Goal: Transaction & Acquisition: Purchase product/service

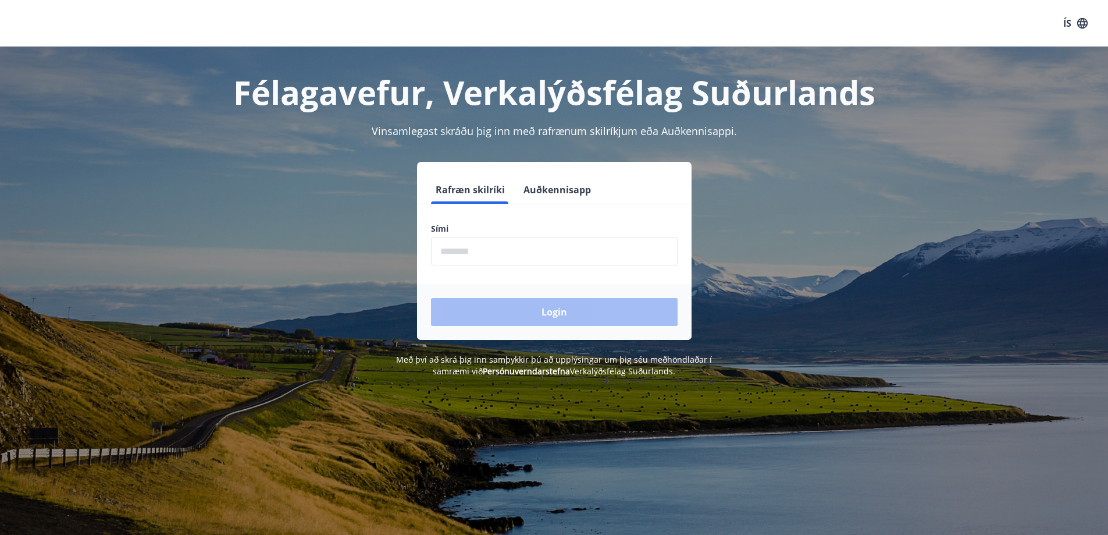
click at [540, 179] on button "Auðkennisapp" at bounding box center [557, 190] width 77 height 28
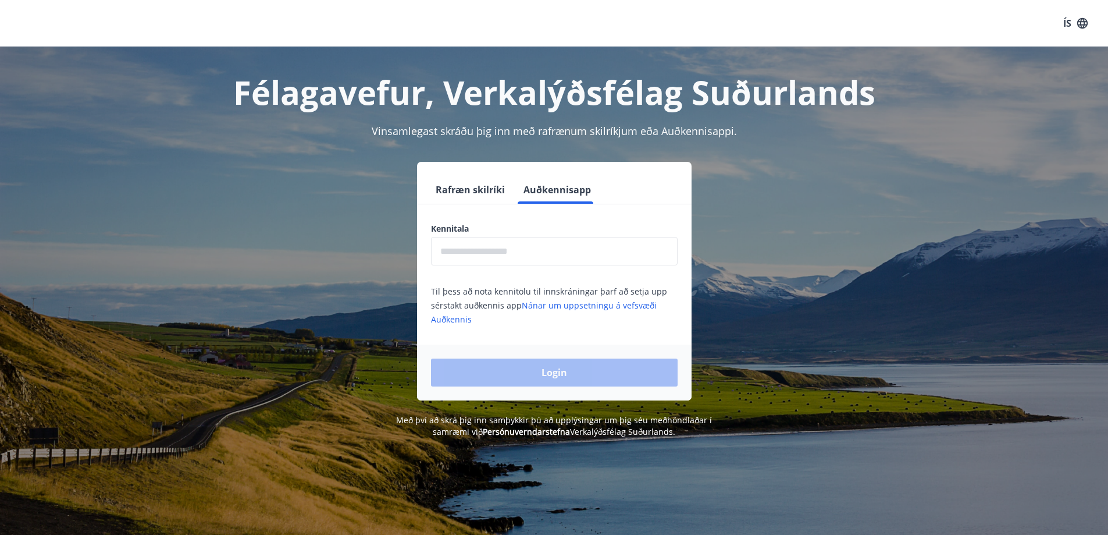
click at [606, 251] on input "text" at bounding box center [554, 251] width 247 height 29
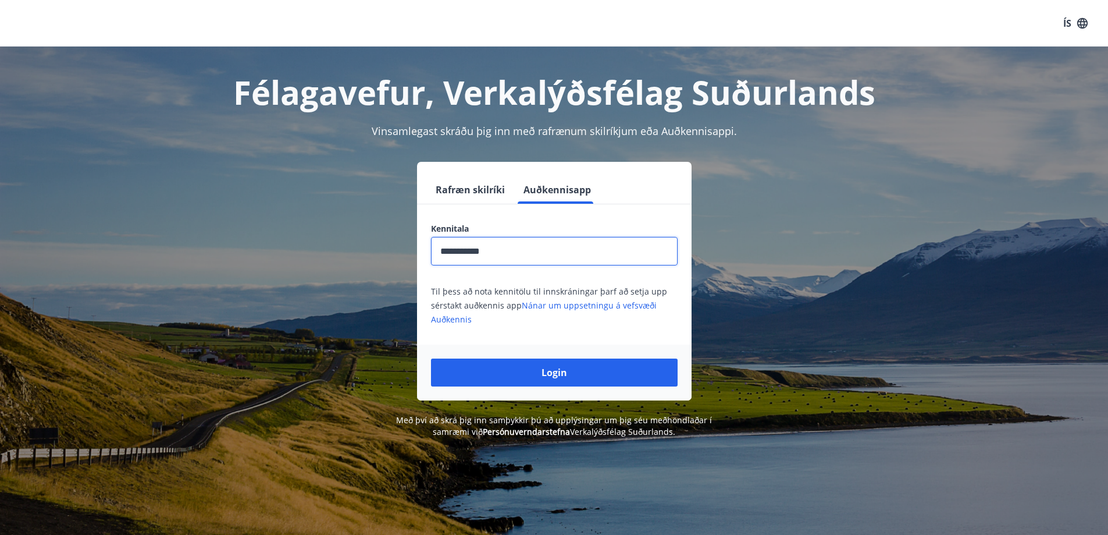
type input "**********"
click at [431, 358] on button "Login" at bounding box center [554, 372] width 247 height 28
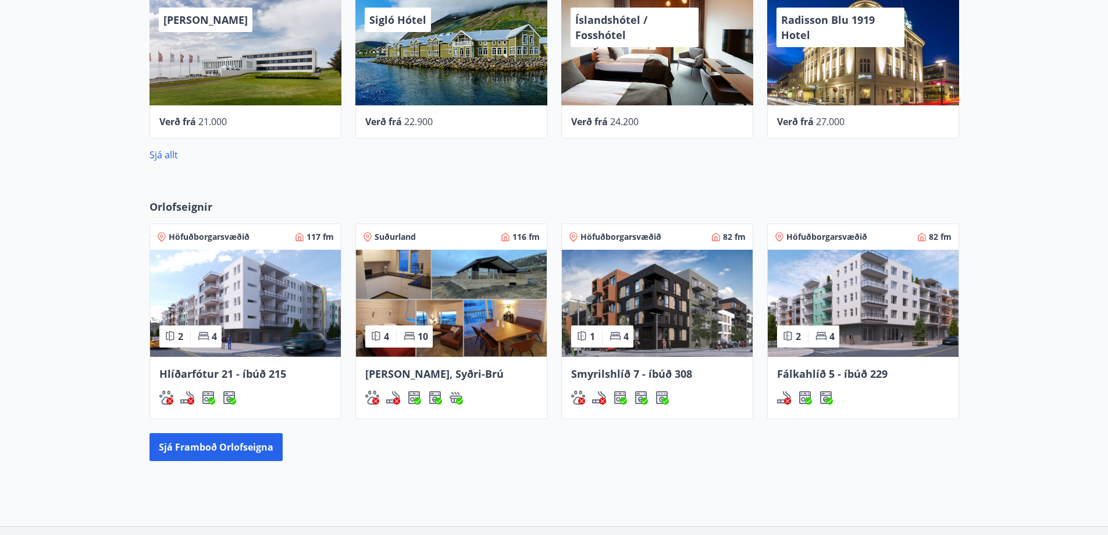
scroll to position [501, 0]
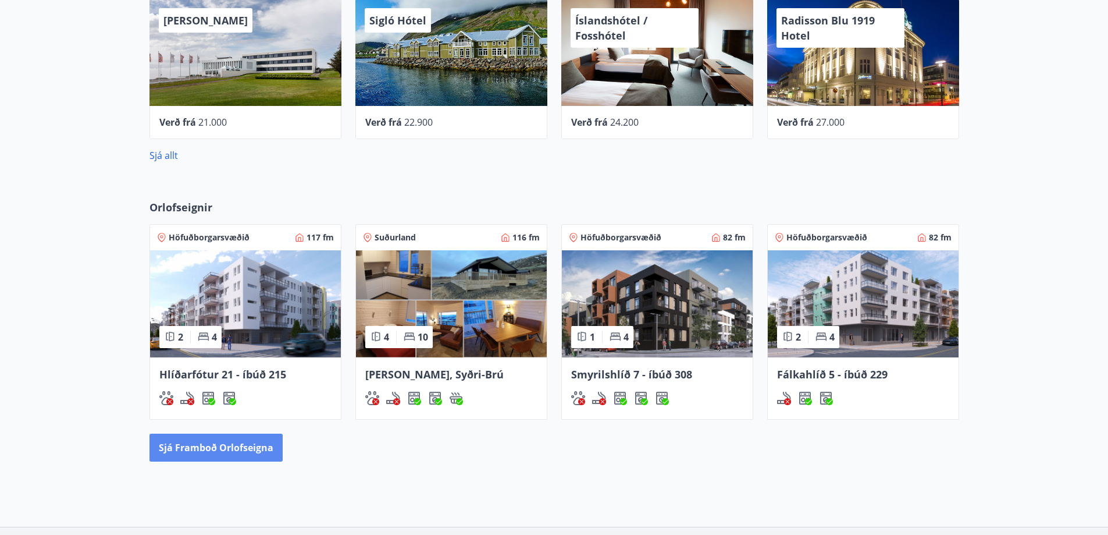
click at [209, 453] on button "Sjá framboð orlofseigna" at bounding box center [216, 447] width 133 height 28
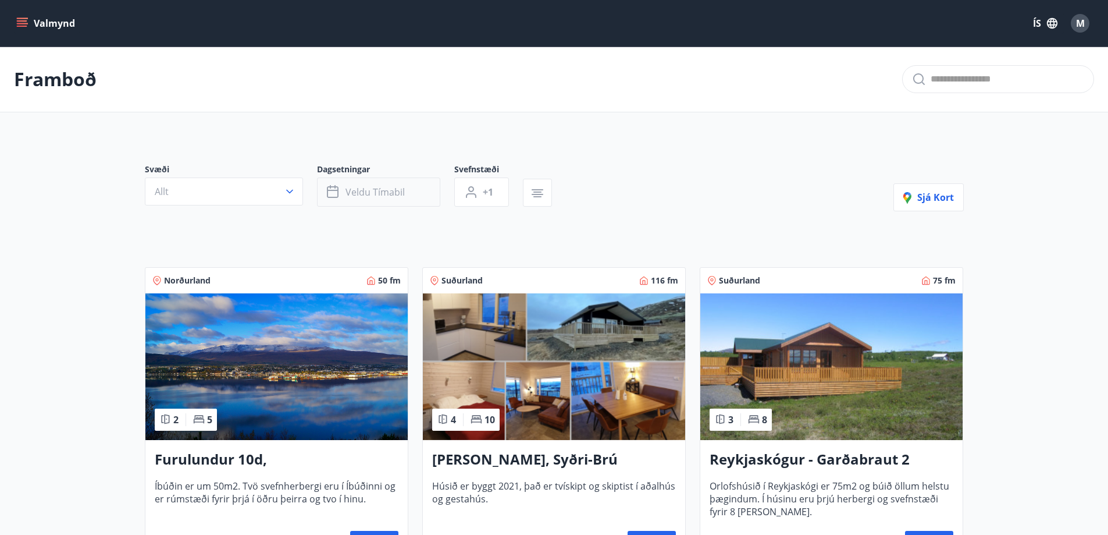
click at [386, 182] on button "Veldu tímabil" at bounding box center [378, 191] width 123 height 29
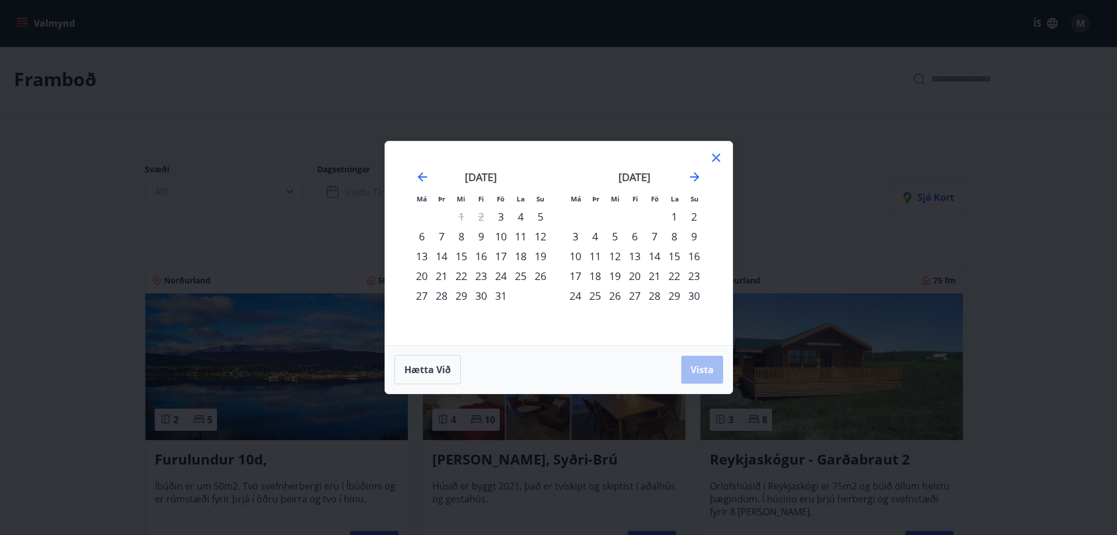
click at [496, 282] on div "24" at bounding box center [501, 276] width 20 height 20
click at [536, 272] on div "26" at bounding box center [541, 276] width 20 height 20
click at [715, 366] on button "Vista" at bounding box center [702, 370] width 42 height 28
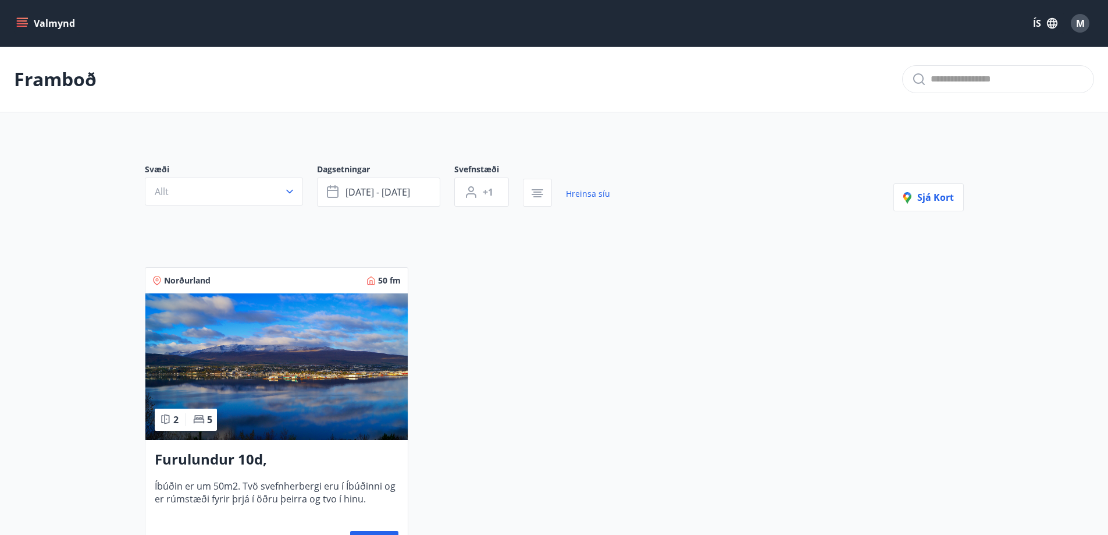
click at [321, 392] on img at bounding box center [276, 366] width 262 height 147
click at [397, 196] on span "okt 24 - okt 26" at bounding box center [378, 192] width 65 height 13
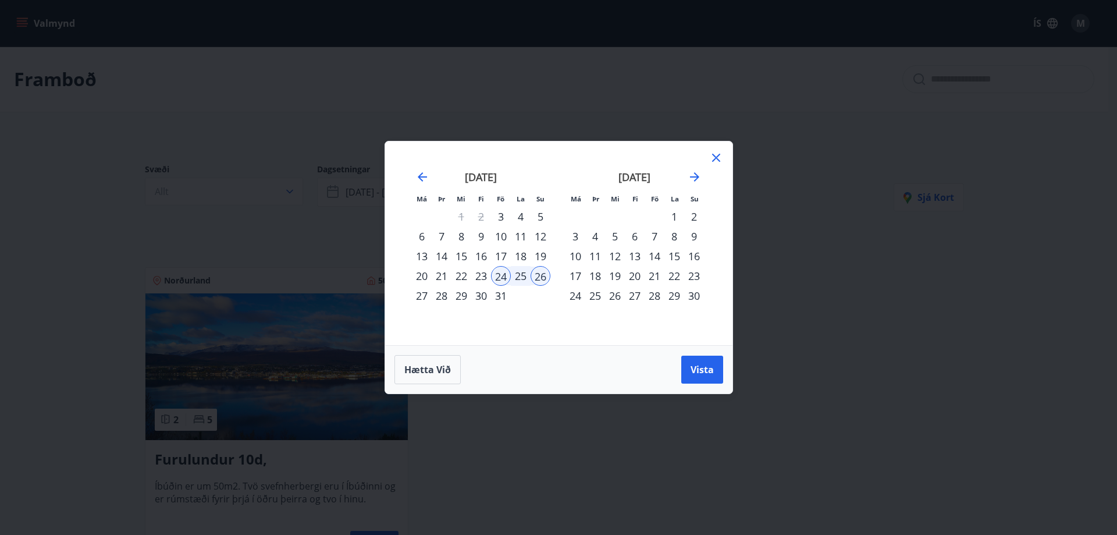
click at [442, 304] on div "28" at bounding box center [442, 296] width 20 height 20
click at [486, 296] on div "30" at bounding box center [481, 296] width 20 height 20
click at [493, 285] on div "24" at bounding box center [501, 276] width 20 height 20
click at [446, 297] on div "28" at bounding box center [442, 296] width 20 height 20
click at [503, 276] on div "24" at bounding box center [501, 276] width 20 height 20
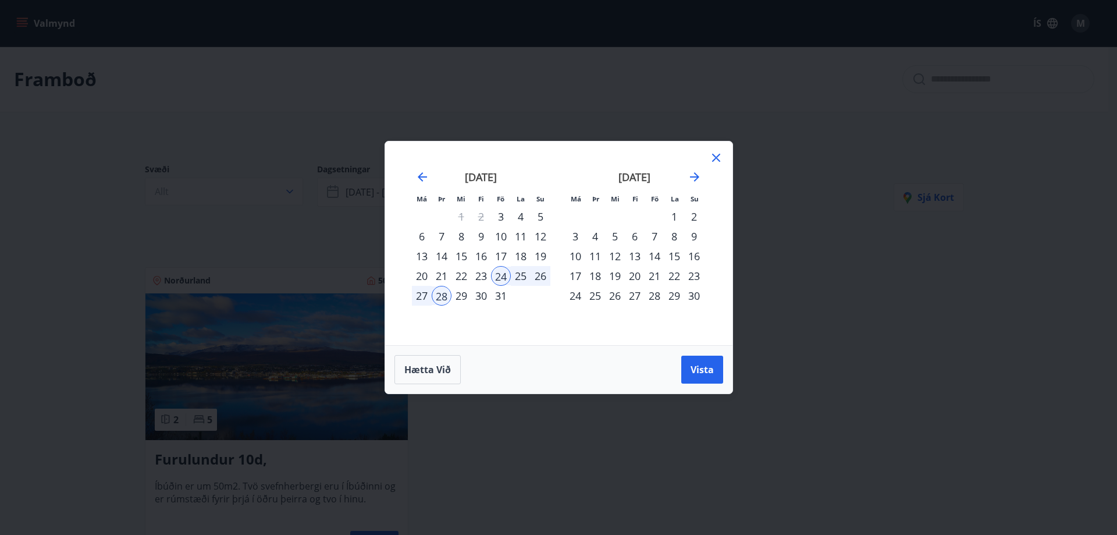
click at [444, 303] on div "28" at bounding box center [442, 296] width 20 height 20
click at [486, 294] on div "30" at bounding box center [481, 296] width 20 height 20
click at [436, 296] on div "28" at bounding box center [442, 296] width 20 height 20
click at [479, 297] on div "30" at bounding box center [481, 296] width 20 height 20
click at [701, 370] on span "Vista" at bounding box center [702, 369] width 23 height 13
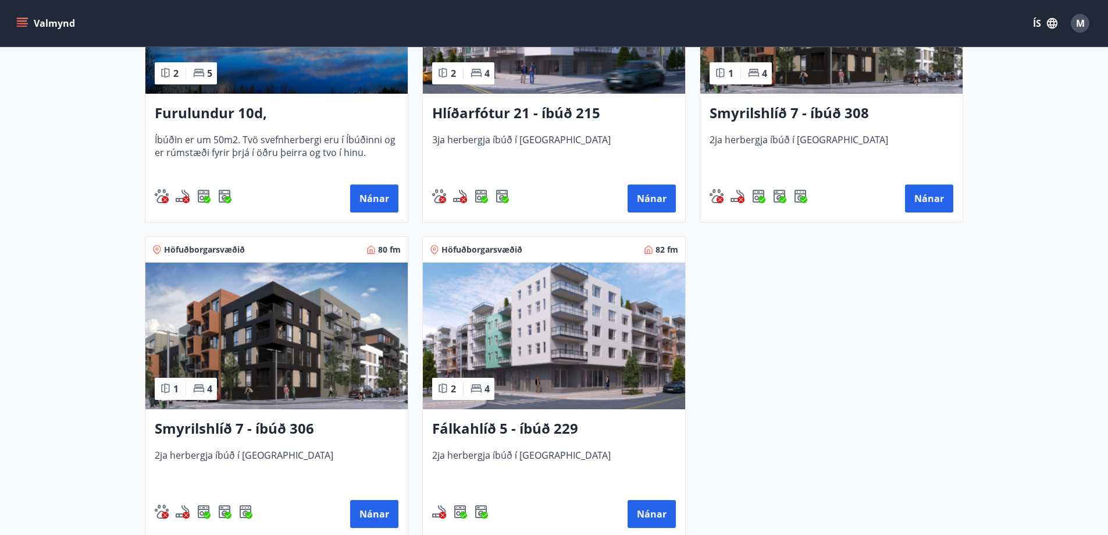
scroll to position [397, 0]
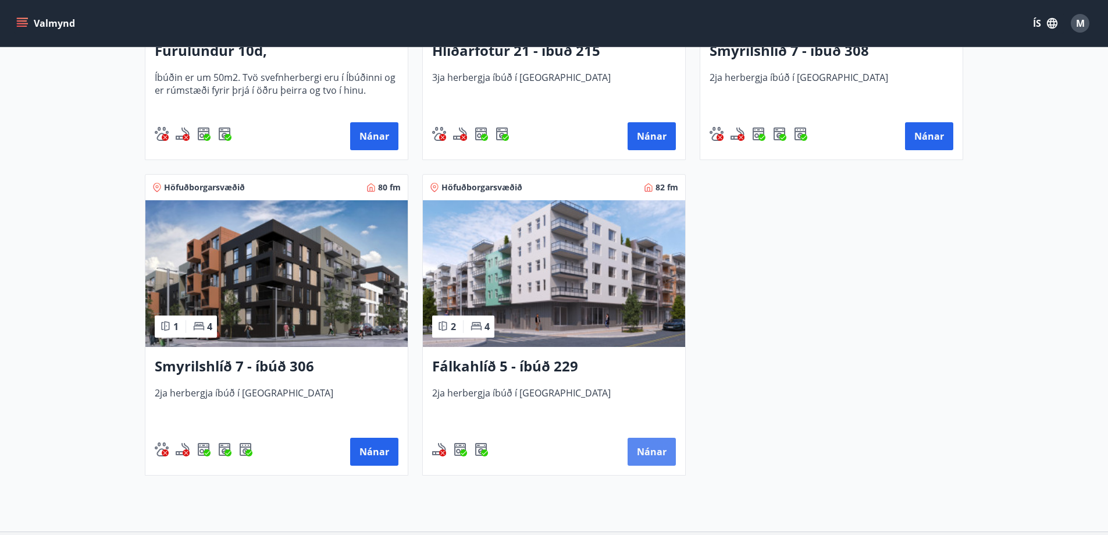
click at [645, 448] on button "Nánar" at bounding box center [652, 452] width 48 height 28
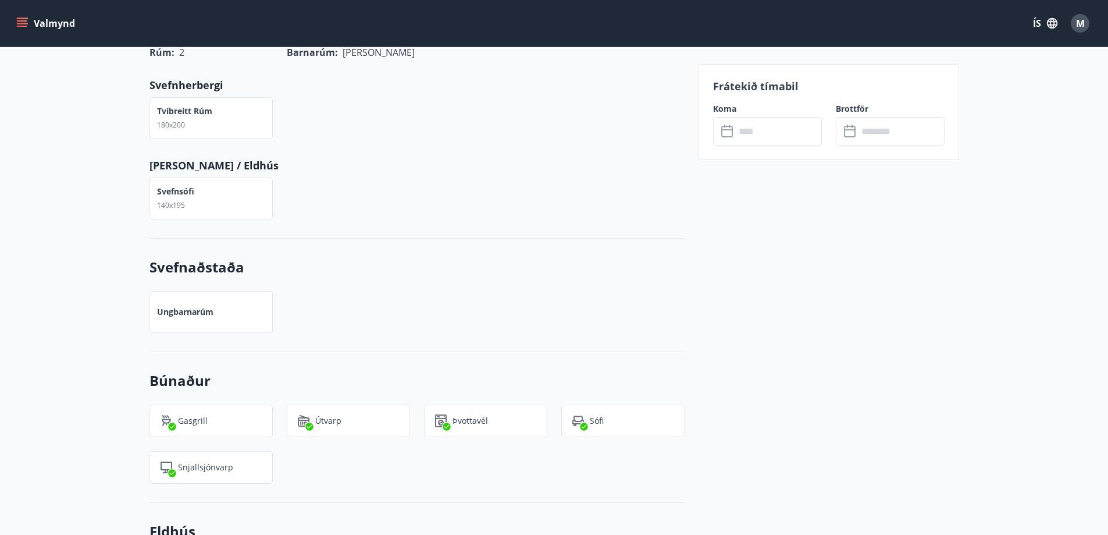
scroll to position [538, 0]
click at [773, 130] on input "text" at bounding box center [778, 131] width 87 height 29
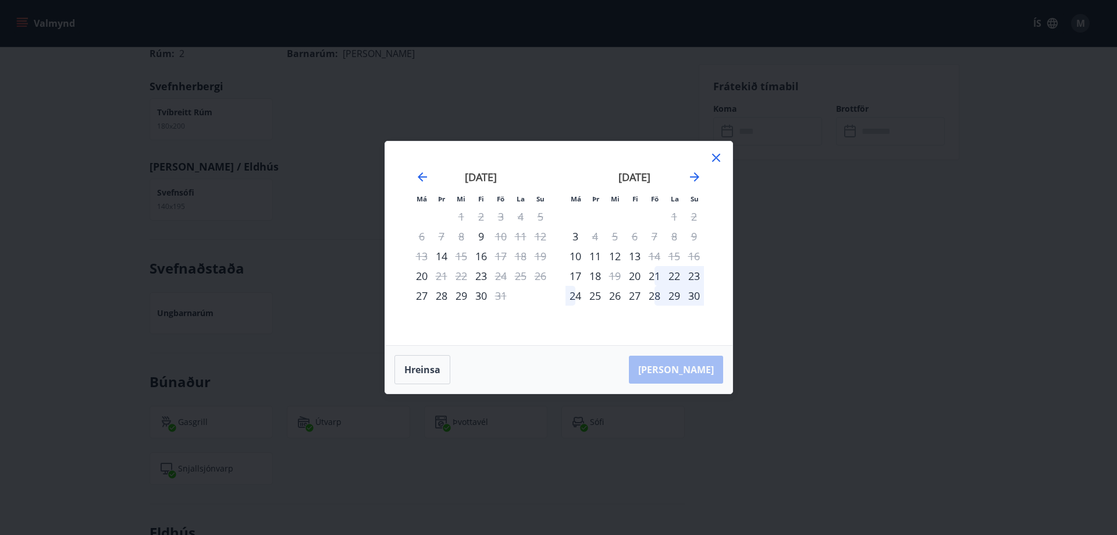
click at [447, 295] on div "28" at bounding box center [442, 296] width 20 height 20
click at [484, 297] on div "30" at bounding box center [481, 296] width 20 height 20
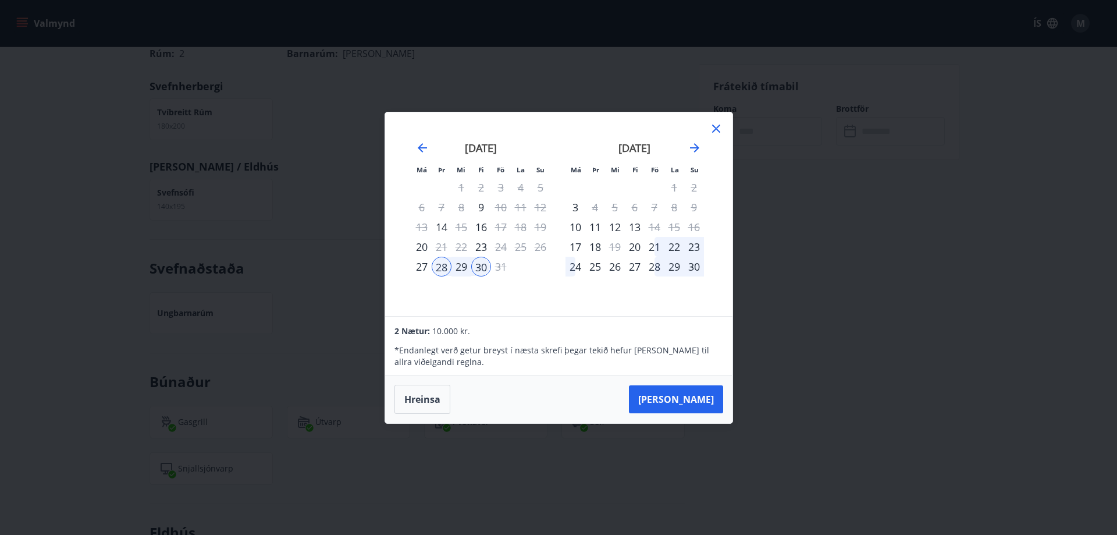
click at [716, 127] on icon at bounding box center [716, 129] width 8 height 8
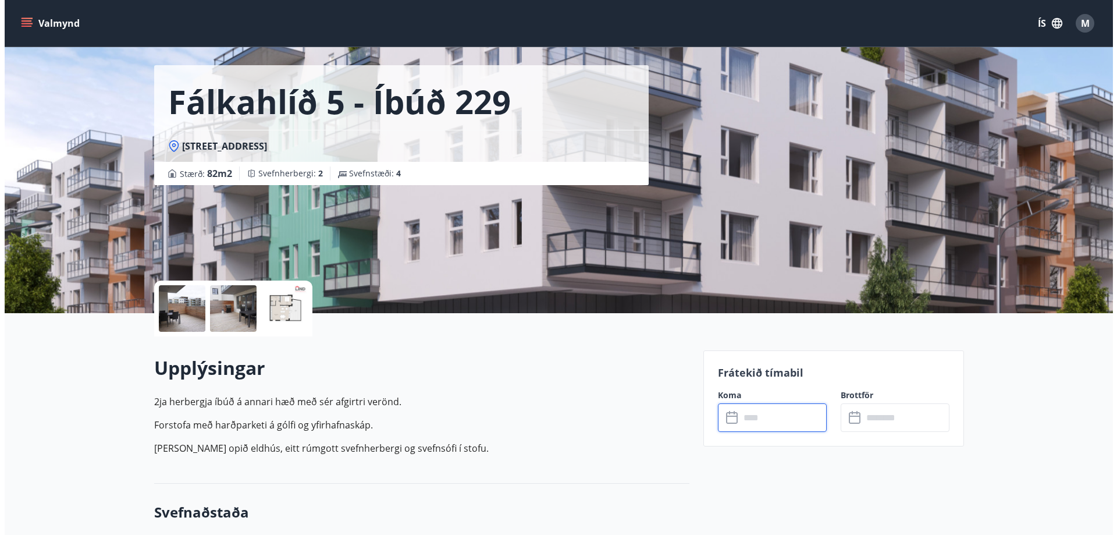
scroll to position [0, 0]
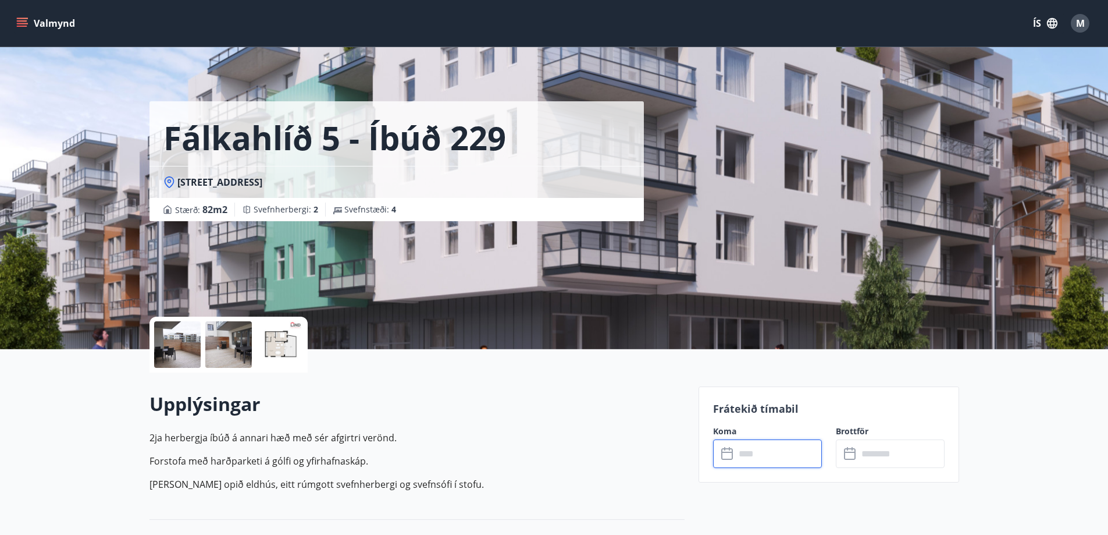
click at [517, 308] on div "Fálkahlíð 5 - íbúð 229 Fálkahlíð 5, 102 Reykjavík Stærð : 82 m2 Svefnherbergi :…" at bounding box center [420, 174] width 540 height 349
click at [184, 361] on div at bounding box center [177, 344] width 47 height 47
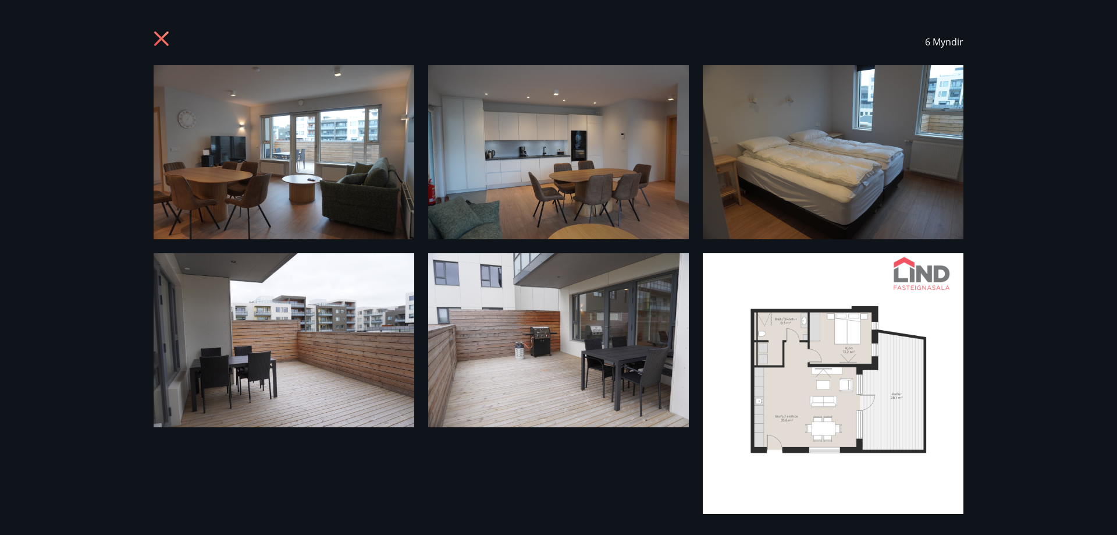
click at [314, 194] on img at bounding box center [284, 152] width 261 height 174
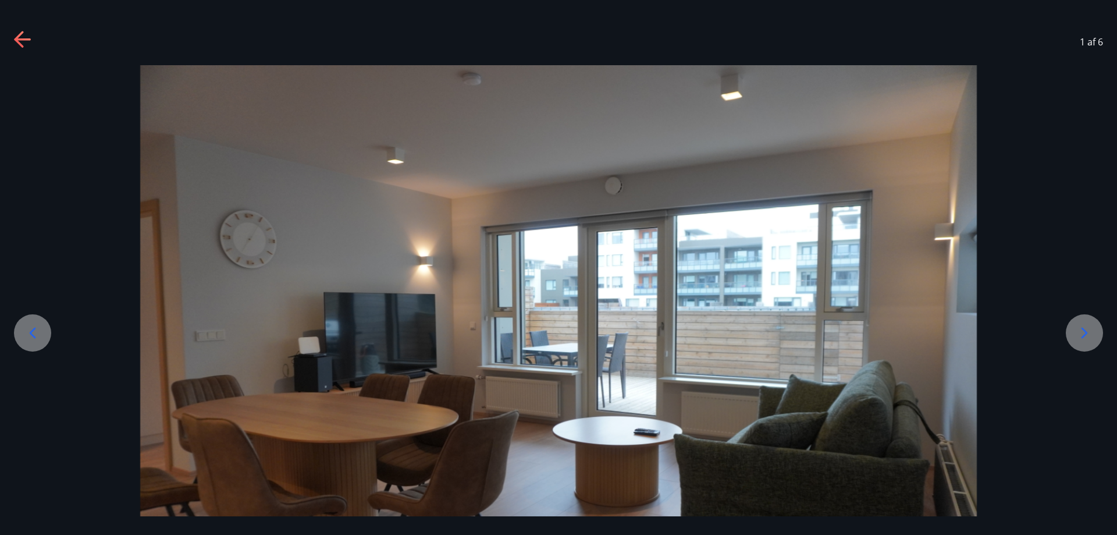
click at [1077, 336] on icon at bounding box center [1084, 333] width 19 height 19
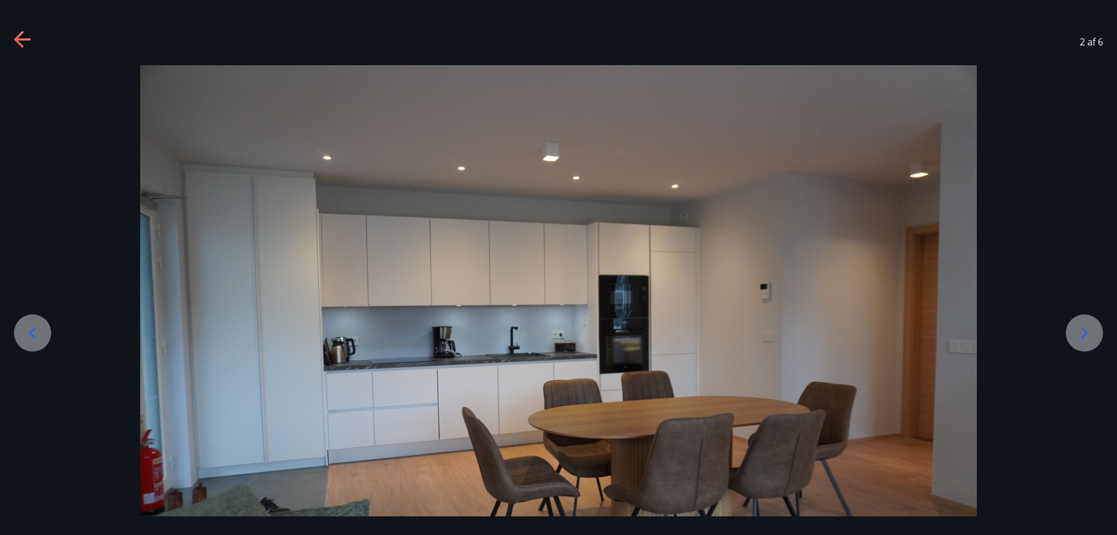
click at [1058, 325] on div at bounding box center [558, 344] width 1117 height 558
click at [1083, 337] on icon at bounding box center [1085, 332] width 6 height 11
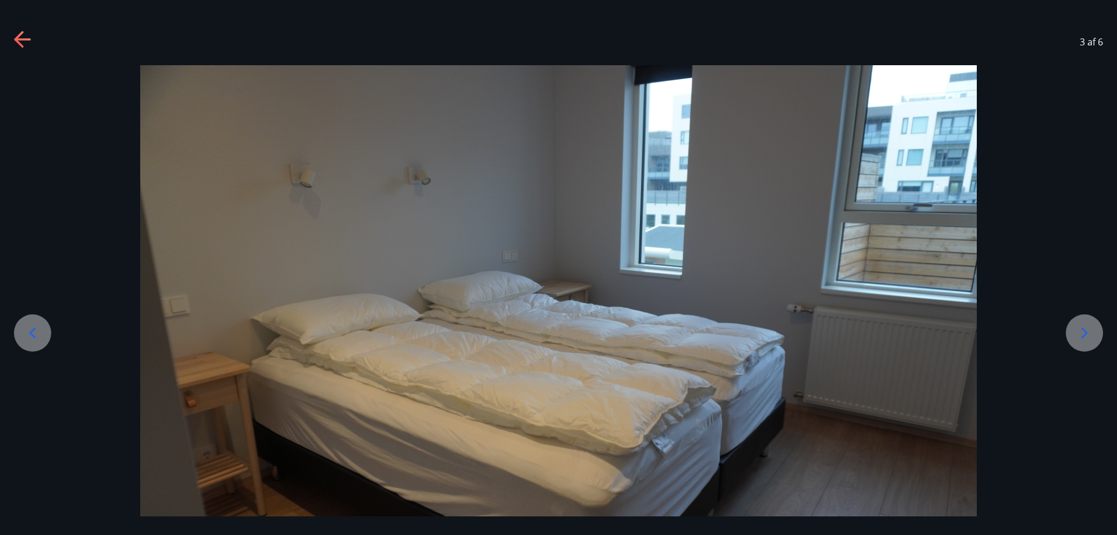
click at [1068, 332] on div at bounding box center [1084, 332] width 37 height 37
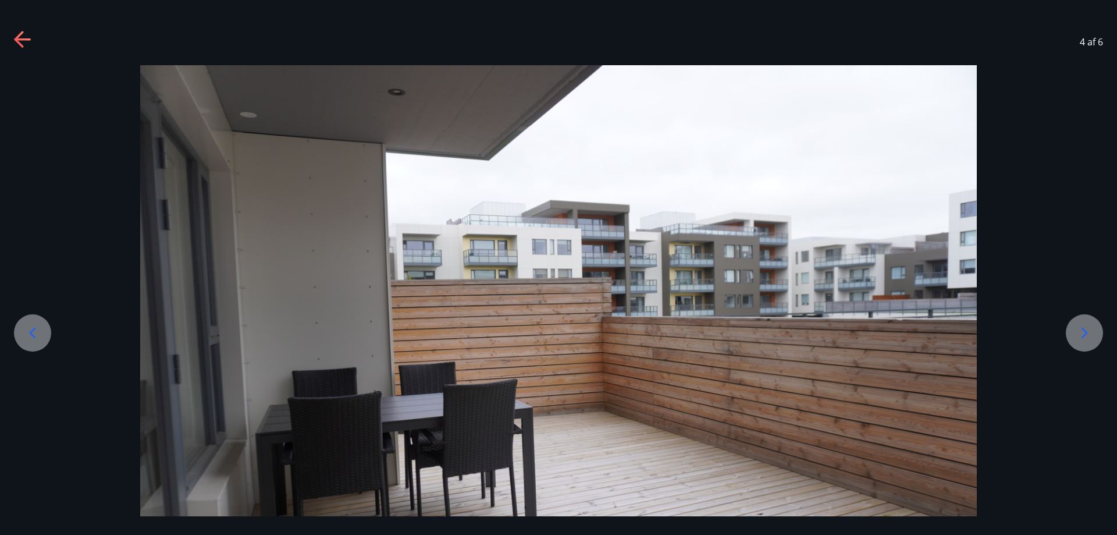
click at [1057, 334] on div at bounding box center [558, 344] width 1117 height 558
click at [1082, 335] on icon at bounding box center [1084, 333] width 19 height 19
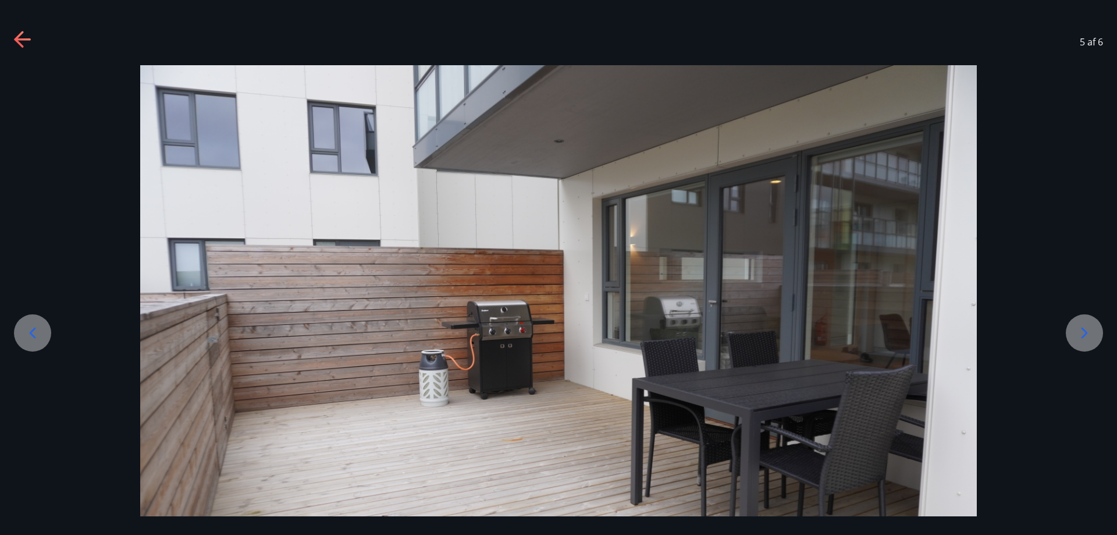
click at [1075, 330] on icon at bounding box center [1084, 333] width 19 height 19
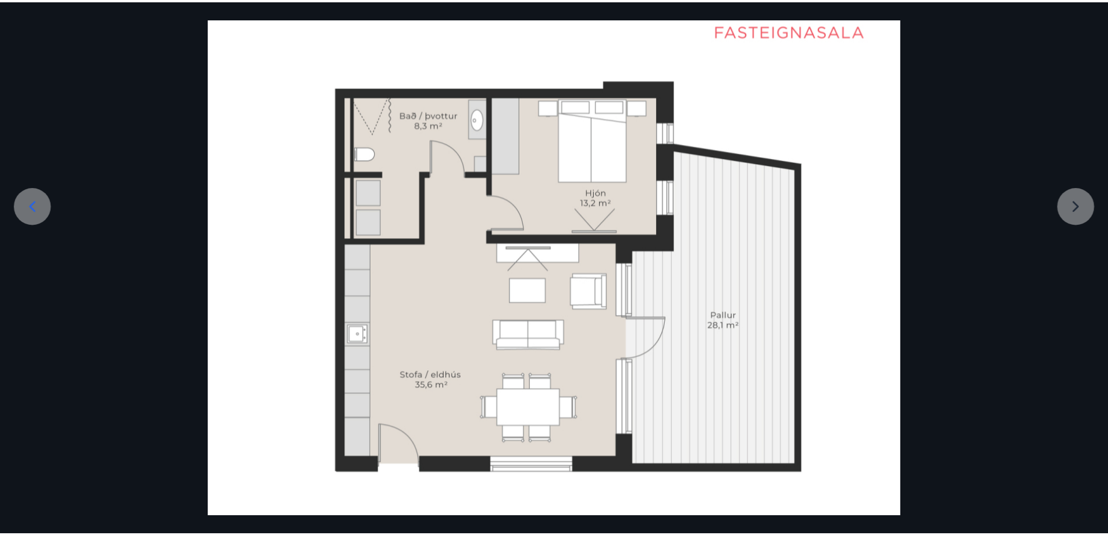
scroll to position [126, 0]
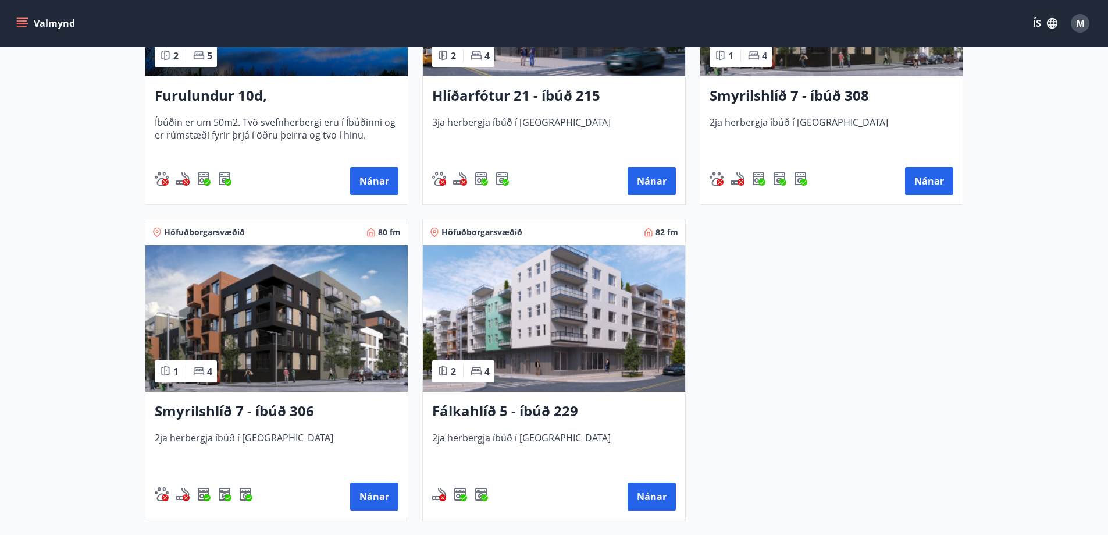
scroll to position [366, 0]
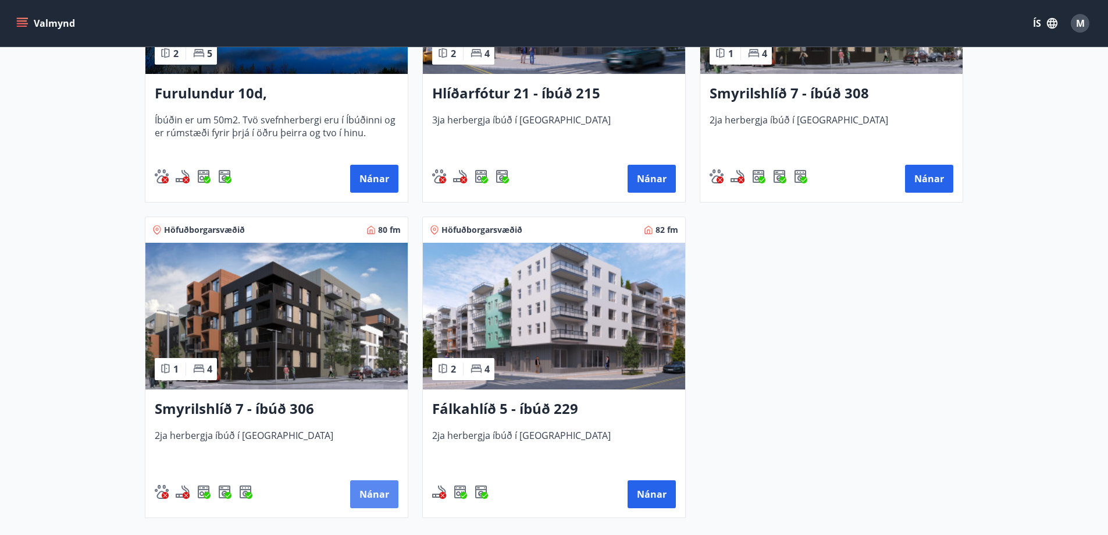
click at [364, 503] on button "Nánar" at bounding box center [374, 494] width 48 height 28
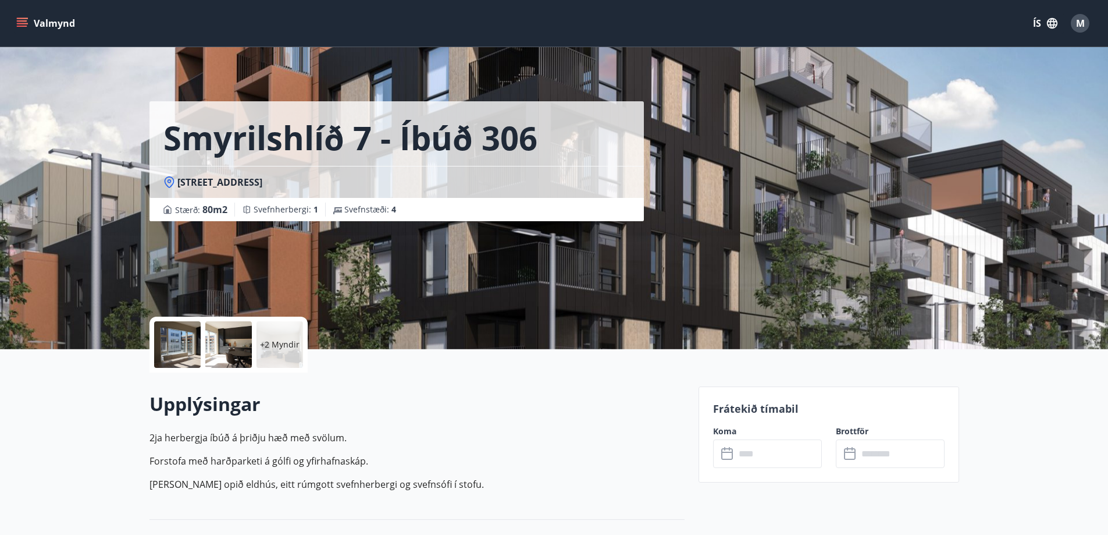
click at [164, 343] on div at bounding box center [177, 344] width 47 height 47
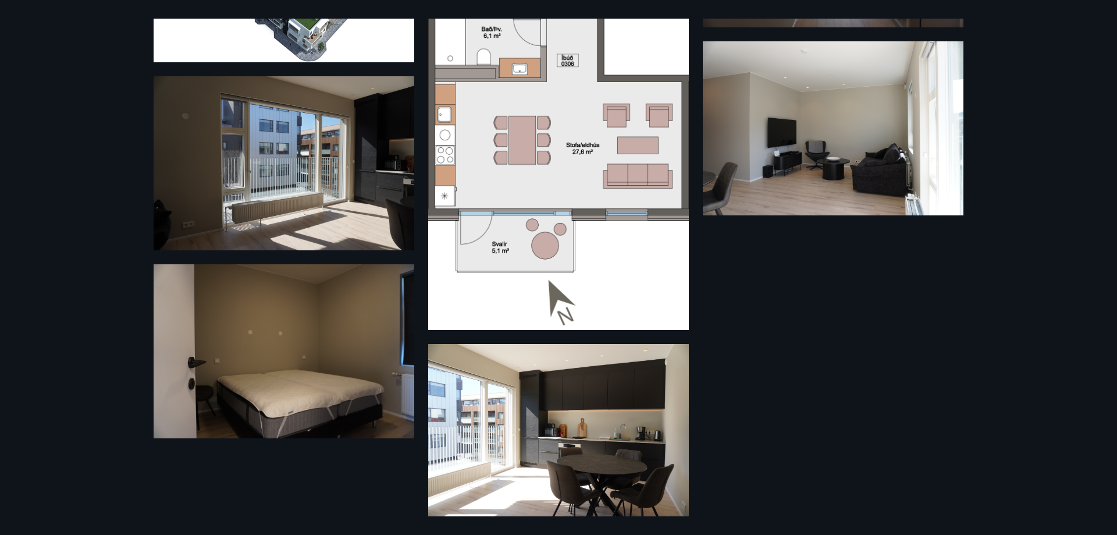
scroll to position [211, 0]
click at [875, 158] on img at bounding box center [833, 129] width 261 height 174
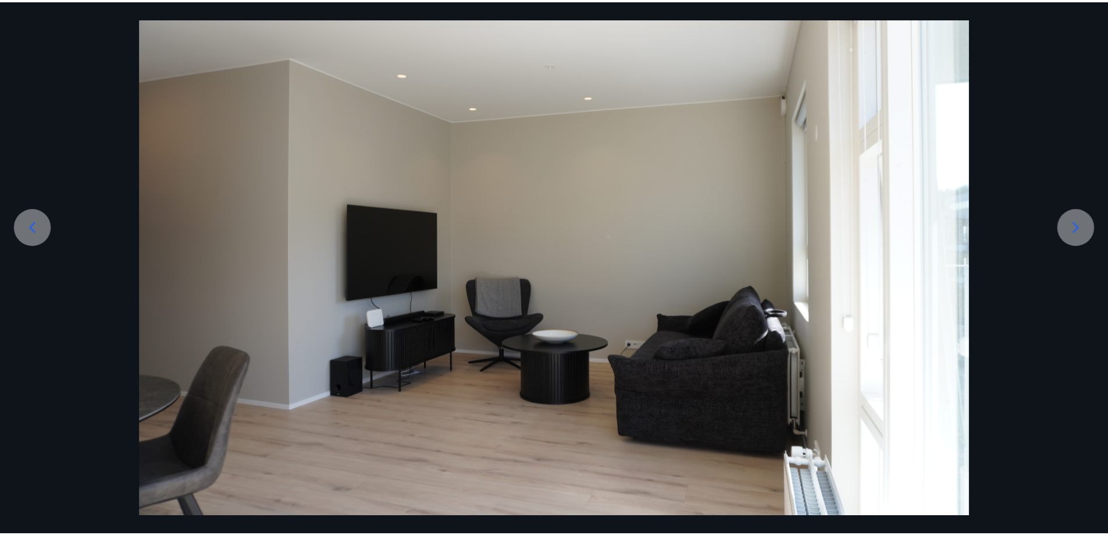
scroll to position [0, 0]
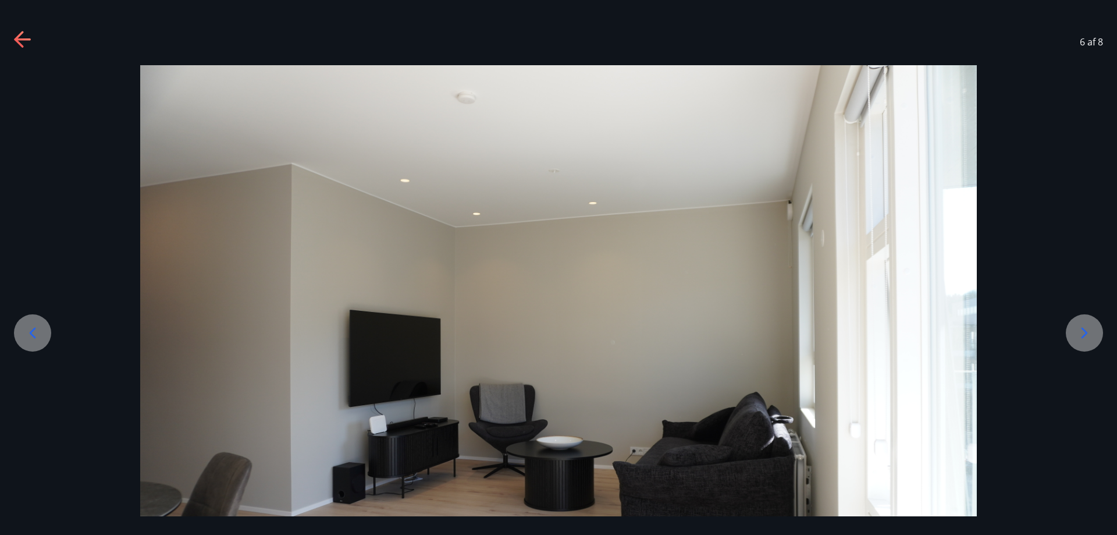
click at [6, 34] on div "6 af 8" at bounding box center [558, 42] width 1117 height 47
click at [23, 39] on icon at bounding box center [22, 39] width 16 height 2
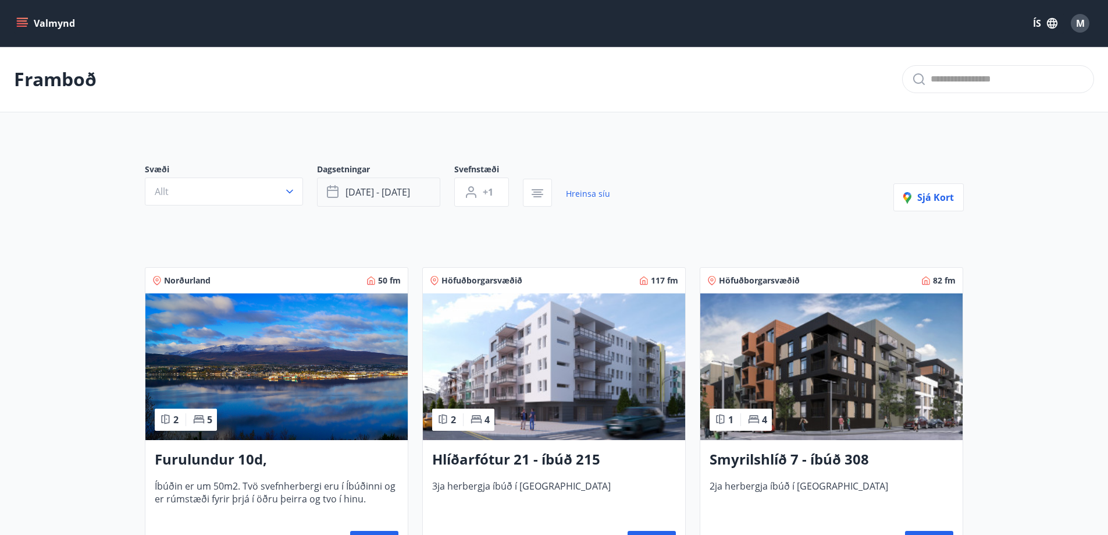
click at [389, 188] on span "okt 28 - okt 30" at bounding box center [378, 192] width 65 height 13
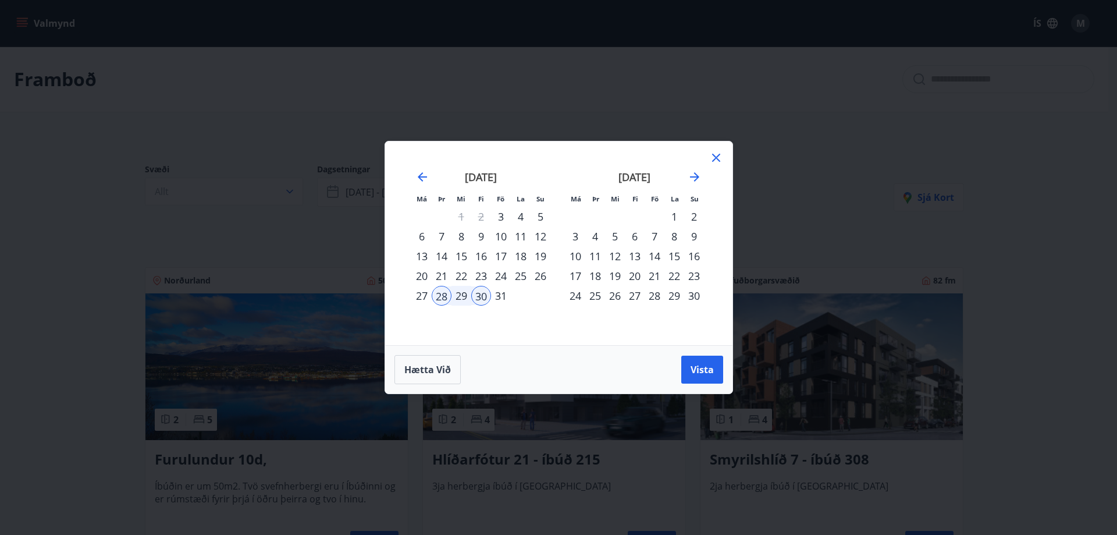
click at [480, 254] on div "16" at bounding box center [481, 256] width 20 height 20
click at [498, 259] on div "17" at bounding box center [501, 256] width 20 height 20
click at [481, 237] on div "9" at bounding box center [481, 236] width 20 height 20
click at [506, 240] on div "10" at bounding box center [501, 236] width 20 height 20
click at [702, 376] on button "Vista" at bounding box center [702, 370] width 42 height 28
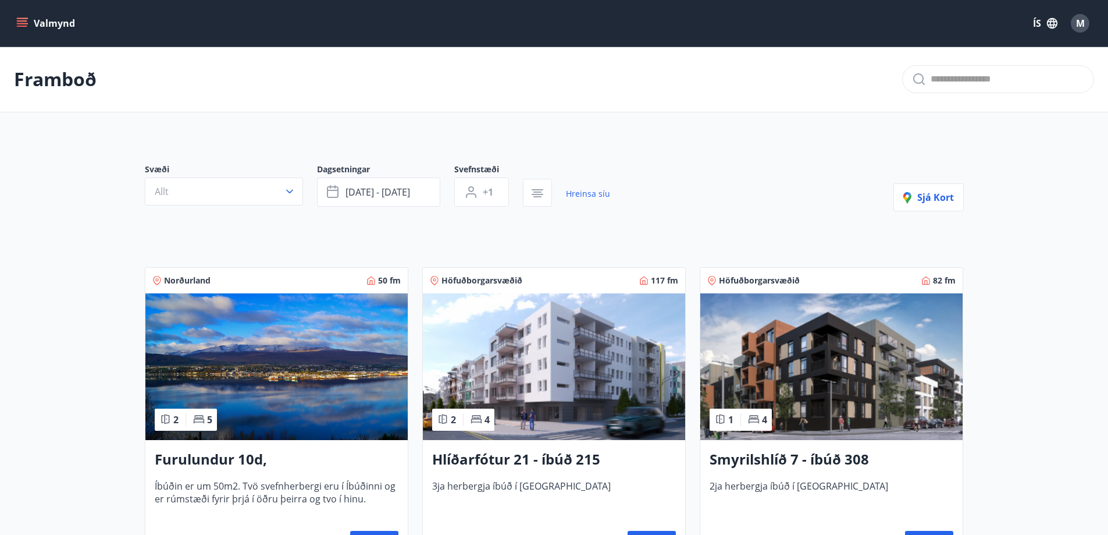
click at [45, 28] on button "Valmynd" at bounding box center [47, 23] width 66 height 21
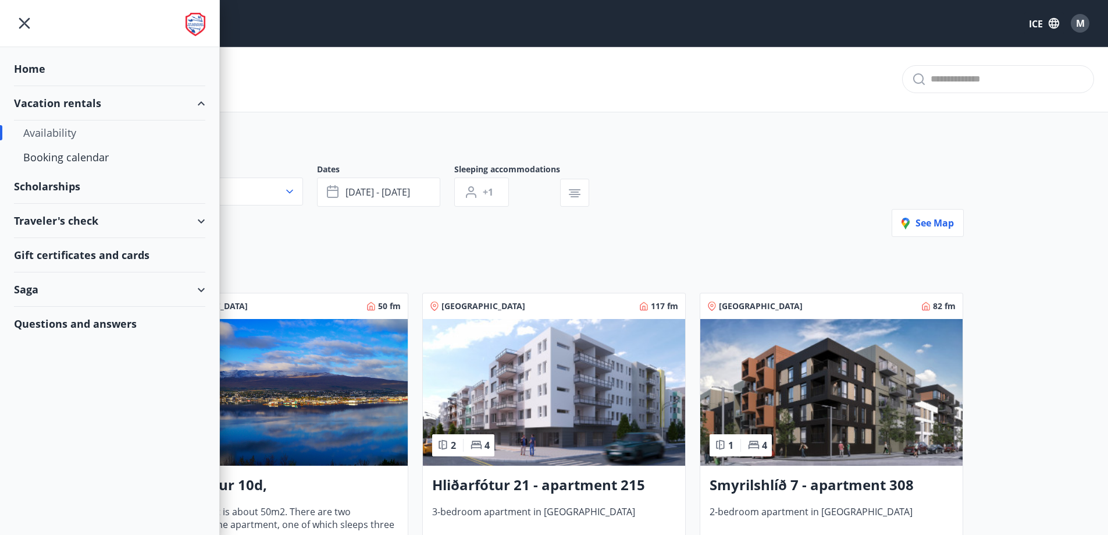
click at [53, 127] on font "Availability" at bounding box center [49, 133] width 53 height 14
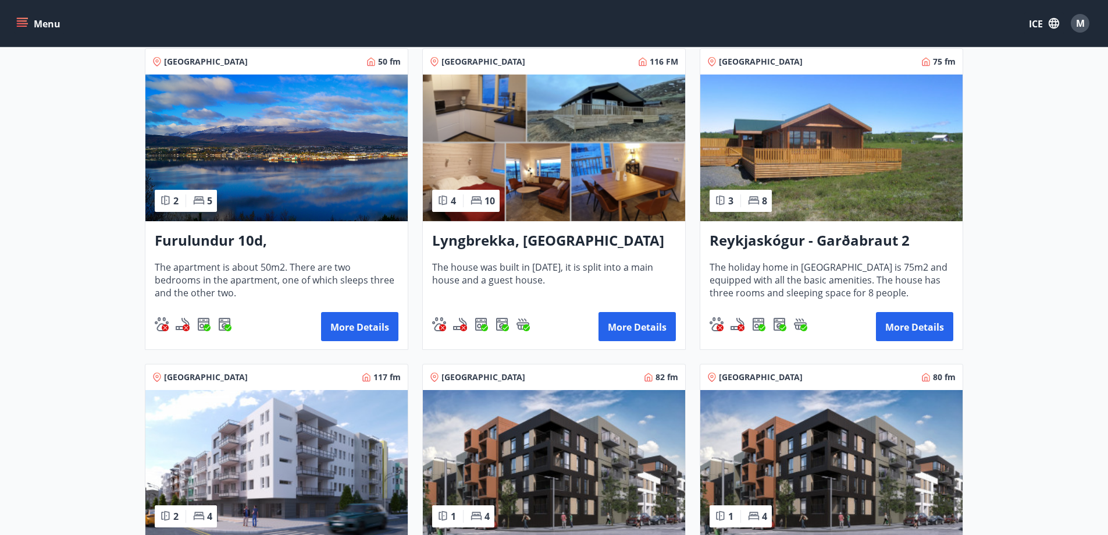
click at [804, 234] on font "Reykjaskógur - Garðabraut 2" at bounding box center [810, 239] width 200 height 19
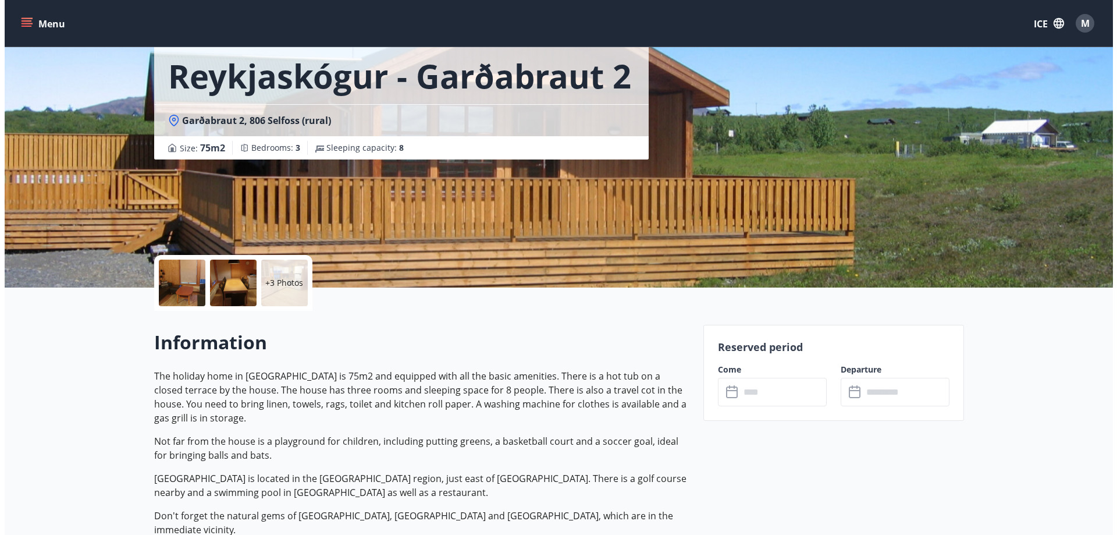
scroll to position [59, 0]
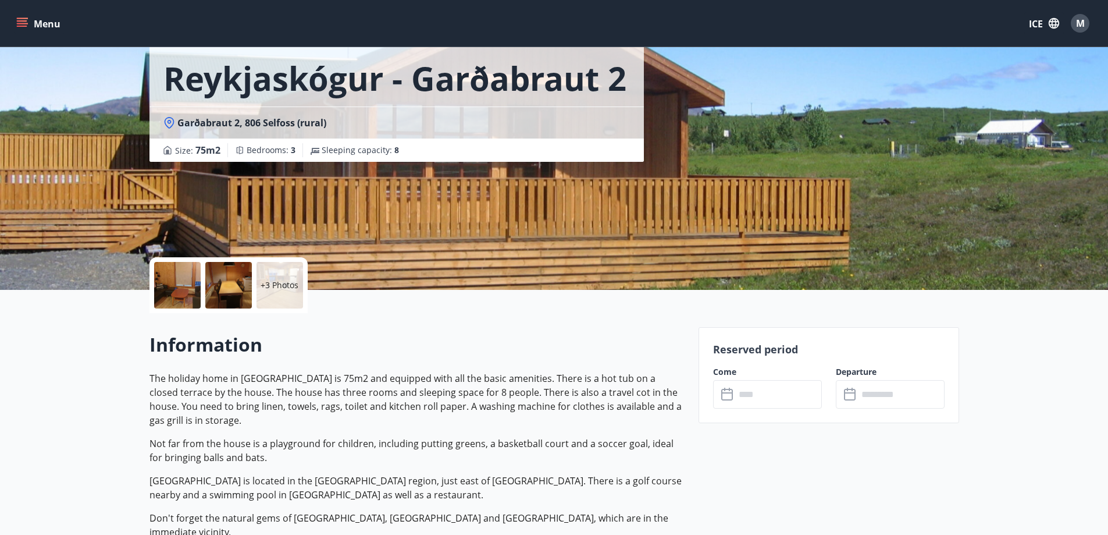
click at [173, 291] on div at bounding box center [177, 285] width 47 height 47
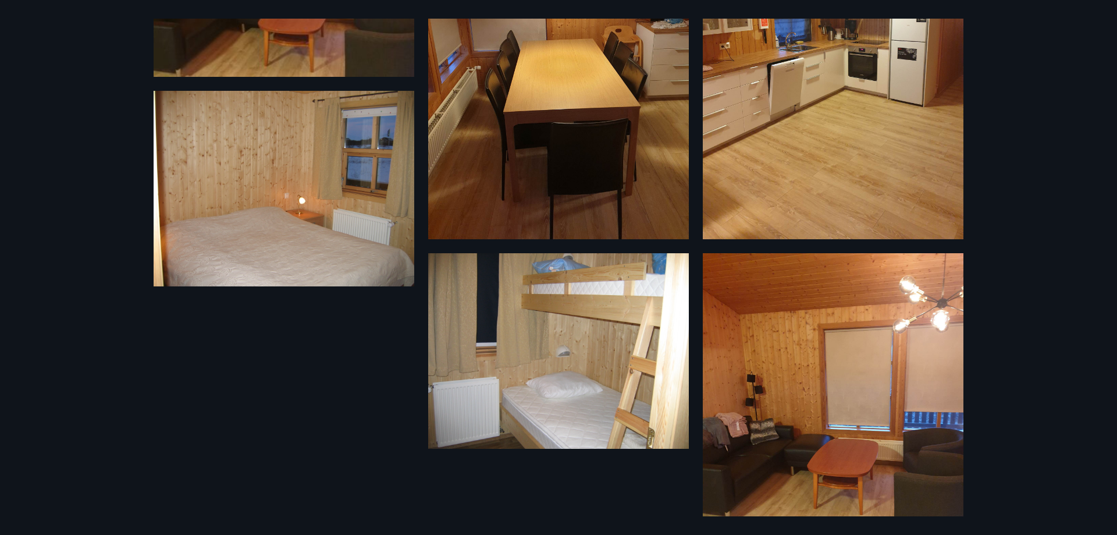
scroll to position [0, 0]
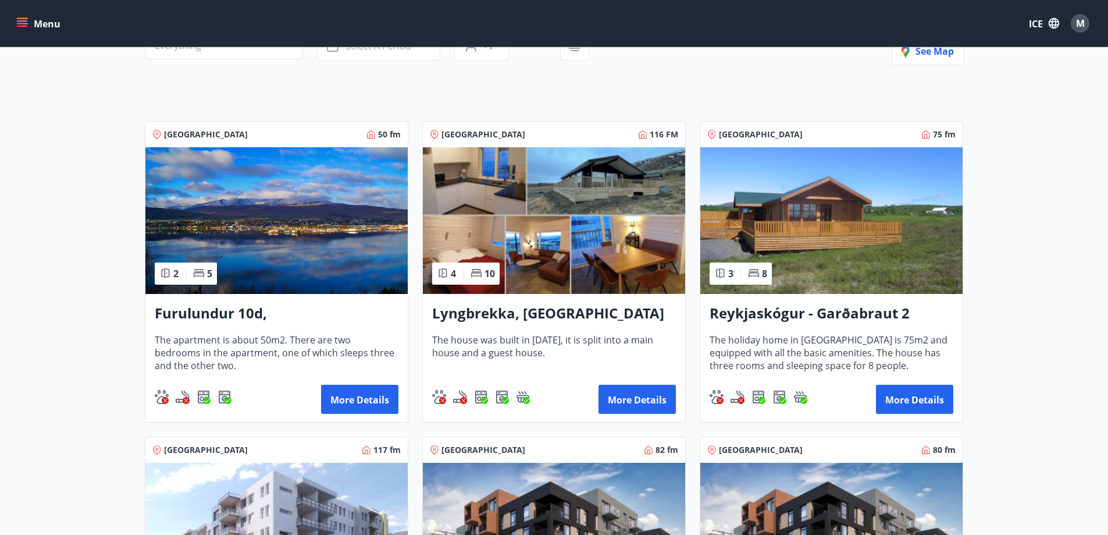
click at [559, 269] on img at bounding box center [554, 220] width 262 height 147
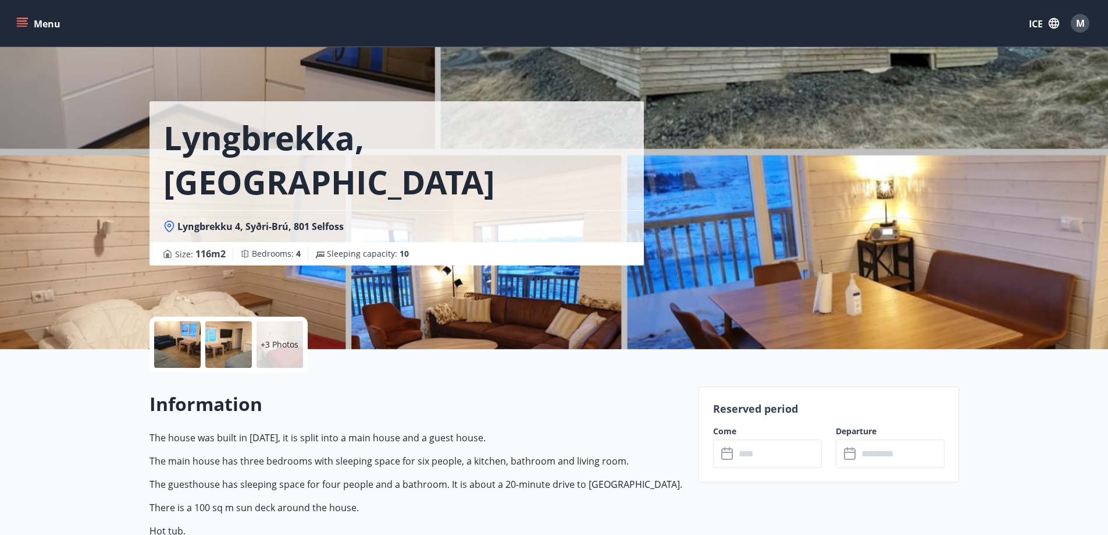
click at [177, 350] on div at bounding box center [177, 344] width 47 height 47
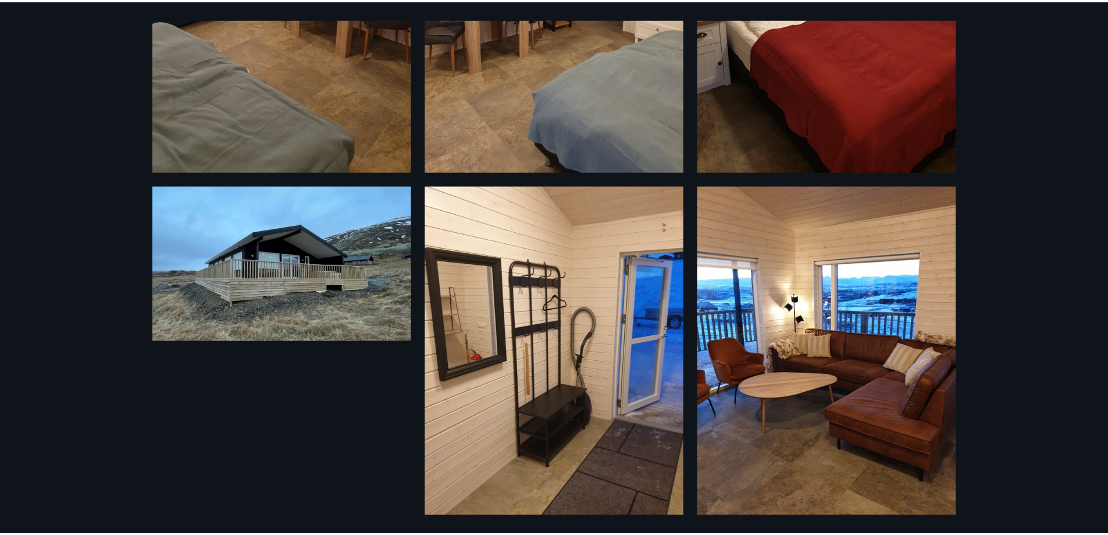
scroll to position [637, 0]
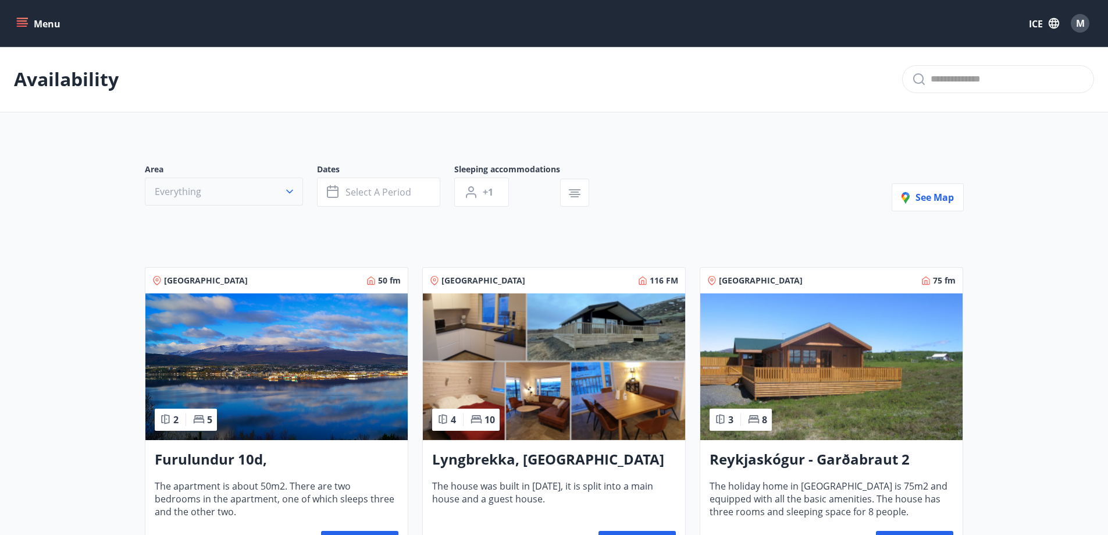
click at [233, 196] on button "Everything" at bounding box center [224, 191] width 158 height 28
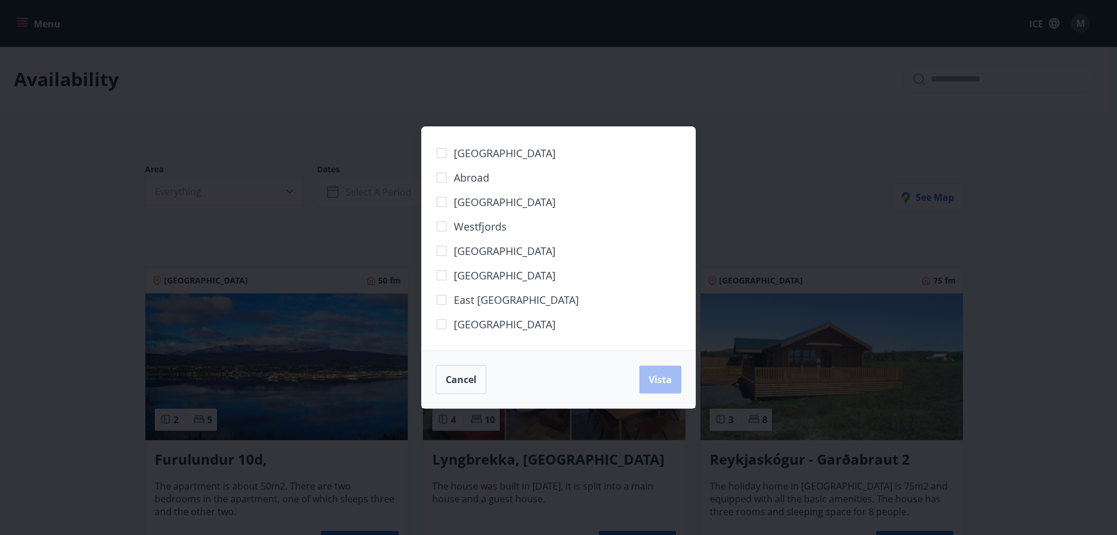
click at [484, 205] on font "[GEOGRAPHIC_DATA]" at bounding box center [505, 202] width 102 height 14
click at [660, 373] on font "Vista" at bounding box center [660, 379] width 23 height 13
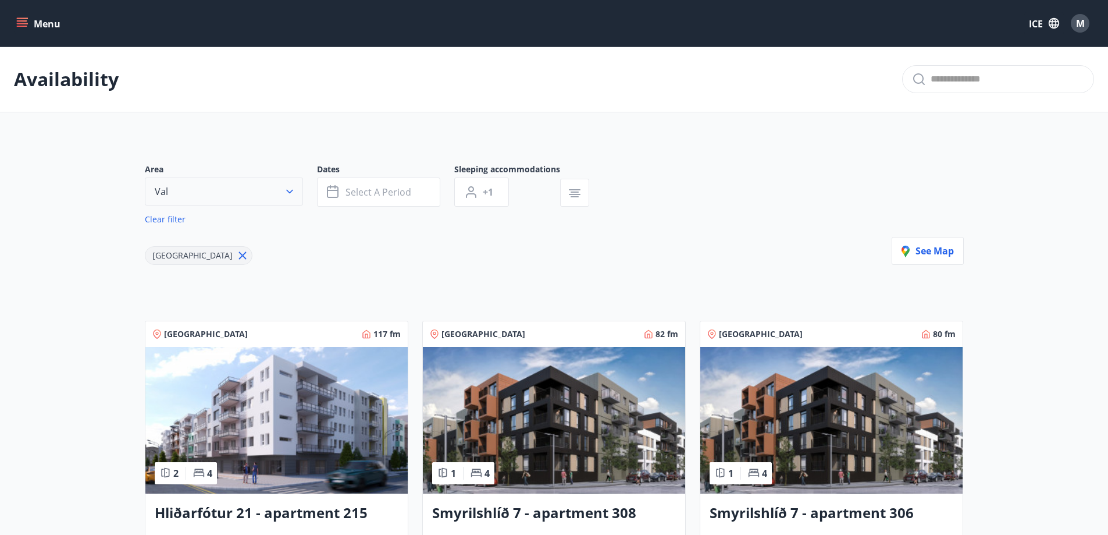
click at [209, 187] on button "Val" at bounding box center [224, 191] width 158 height 28
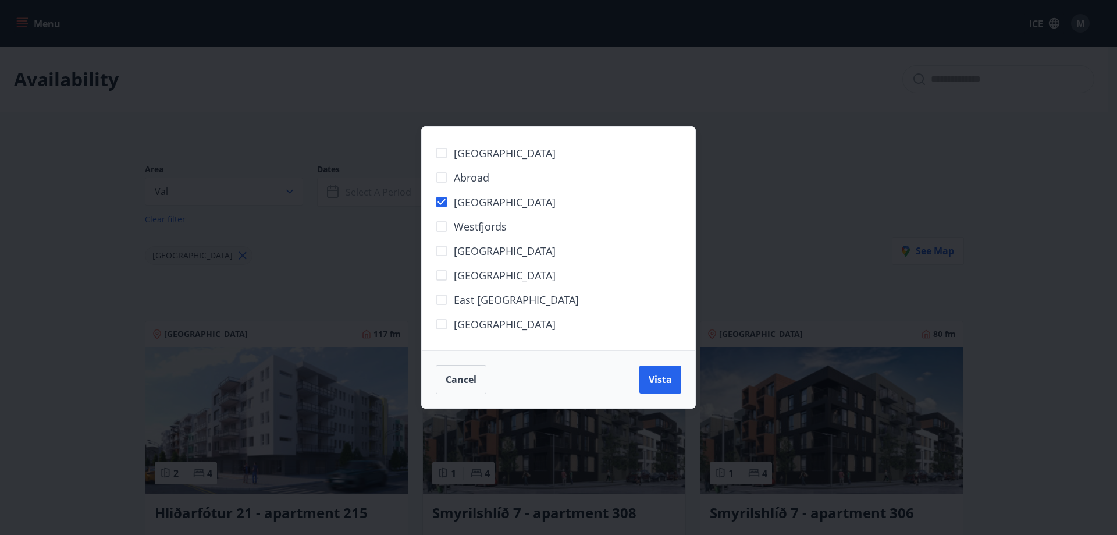
click at [489, 329] on font "[GEOGRAPHIC_DATA]" at bounding box center [505, 324] width 102 height 14
click at [659, 389] on button "Vista" at bounding box center [660, 379] width 42 height 28
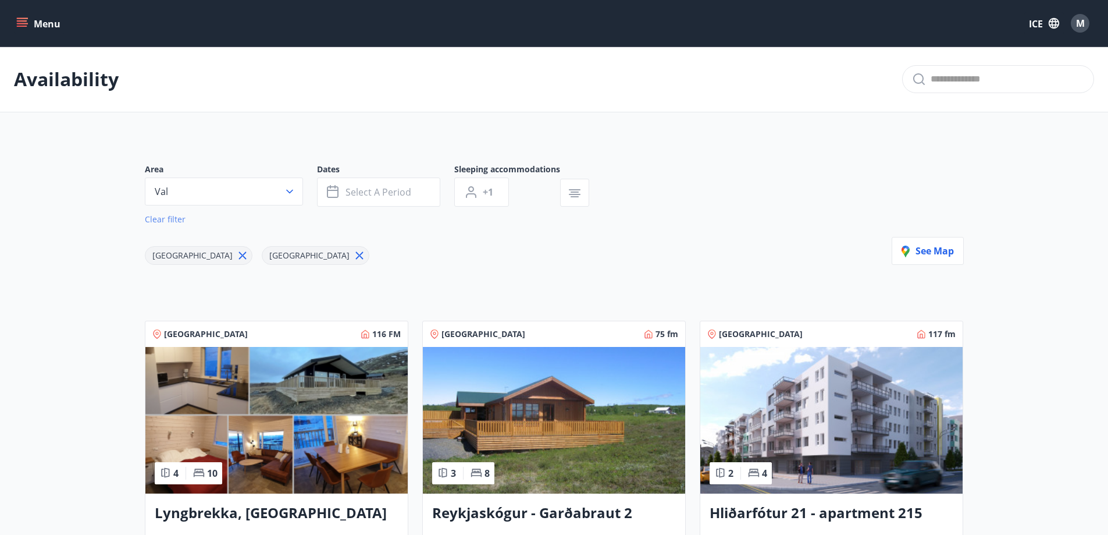
click at [162, 220] on font "Clear filter" at bounding box center [165, 219] width 41 height 11
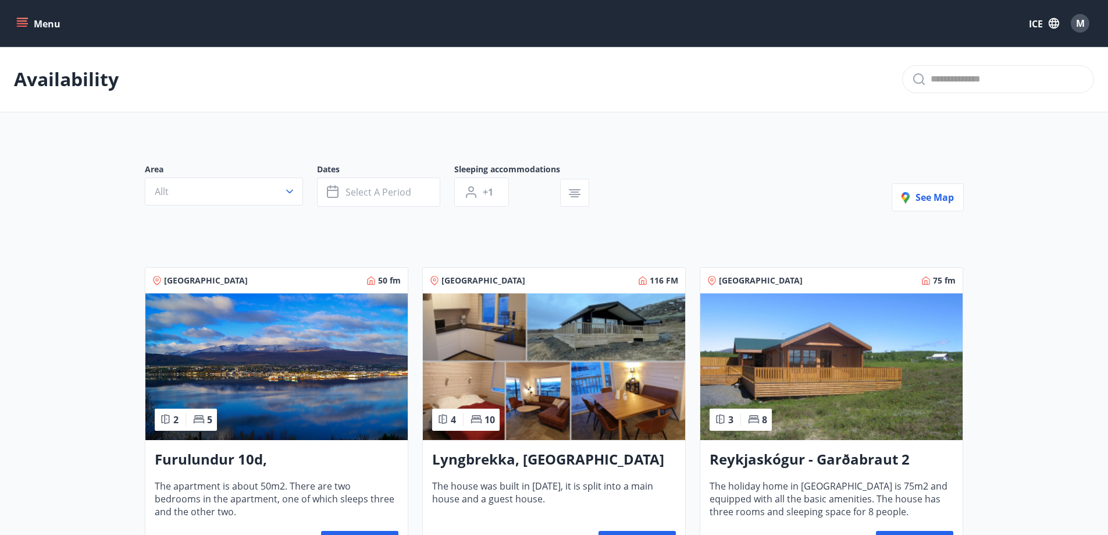
click at [23, 18] on icon "menu" at bounding box center [23, 18] width 13 height 1
click at [1085, 19] on div "M" at bounding box center [1080, 23] width 19 height 19
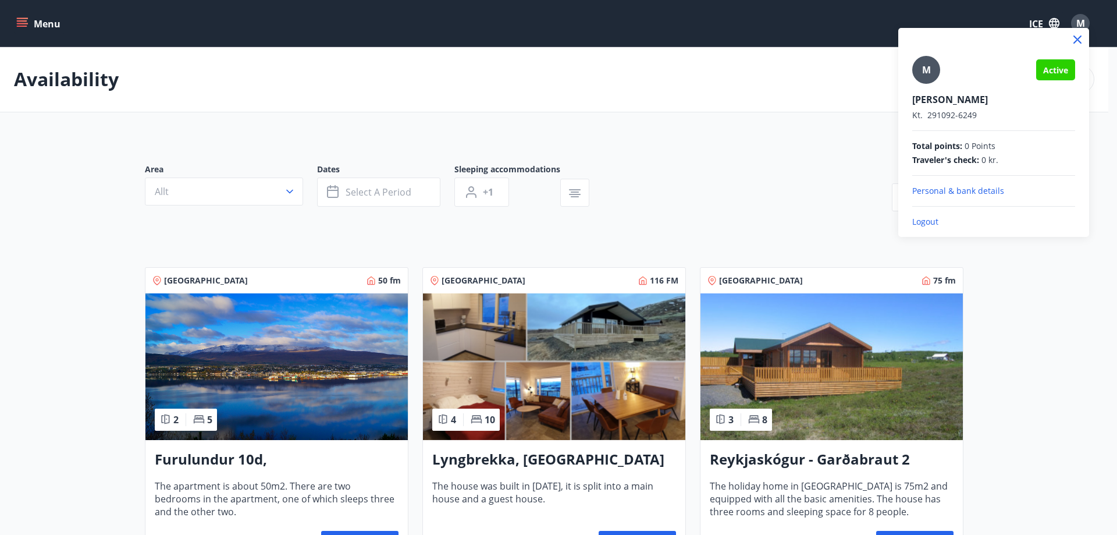
click at [1060, 72] on font "Active" at bounding box center [1055, 70] width 25 height 11
click at [967, 222] on p "Logout" at bounding box center [993, 222] width 163 height 12
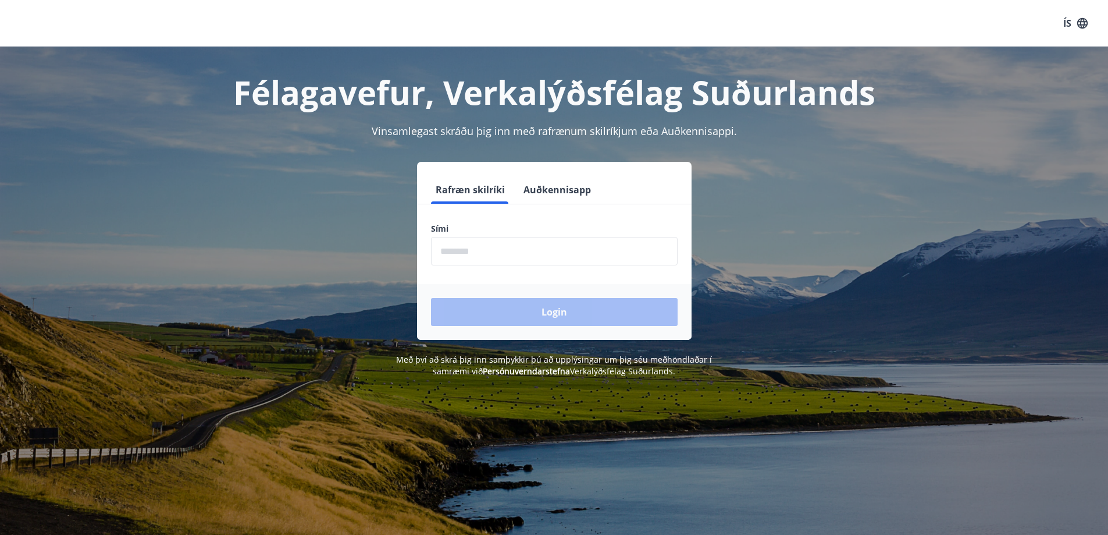
click at [581, 255] on input "phone" at bounding box center [554, 251] width 247 height 29
type input "*"
click at [557, 195] on button "Auðkennisapp" at bounding box center [557, 190] width 77 height 28
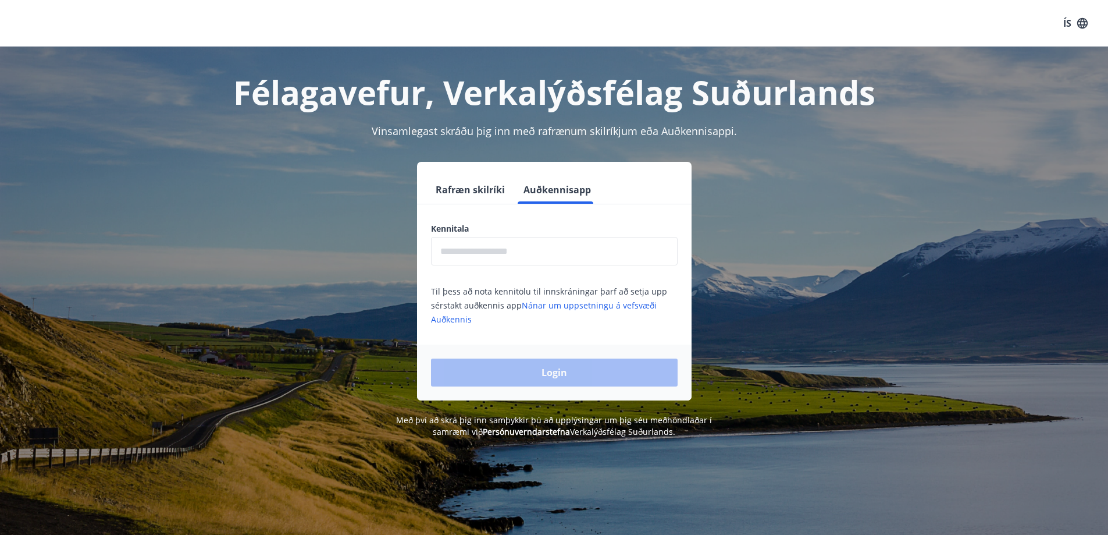
click at [535, 253] on input "text" at bounding box center [554, 251] width 247 height 29
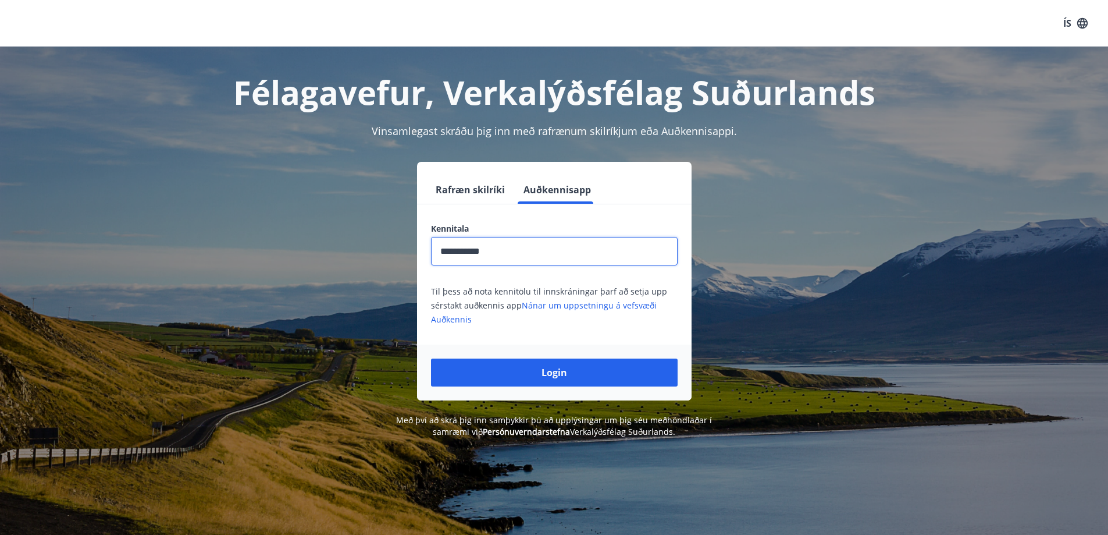
type input "**********"
click at [431, 358] on button "Login" at bounding box center [554, 372] width 247 height 28
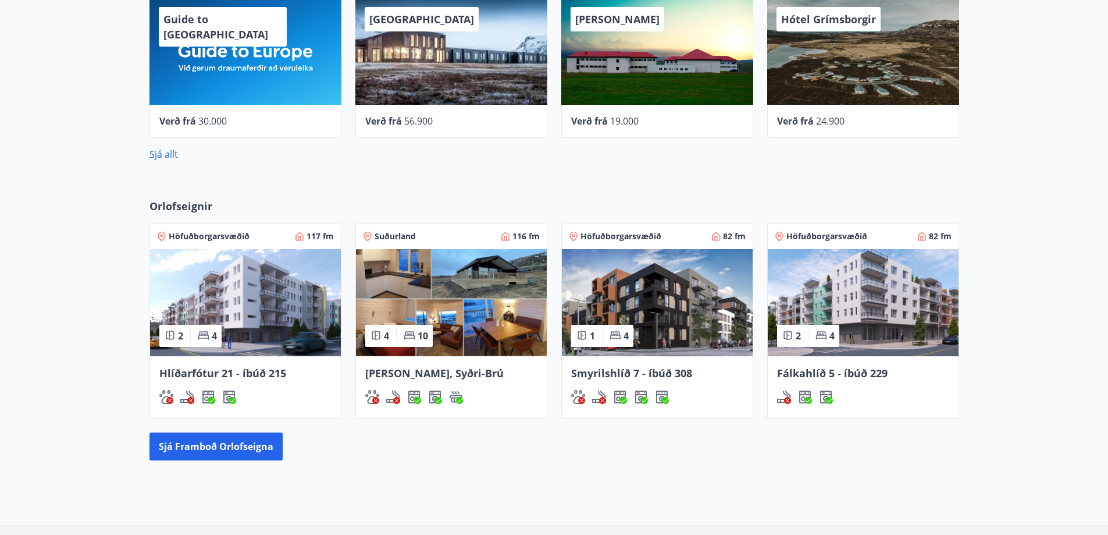
scroll to position [508, 0]
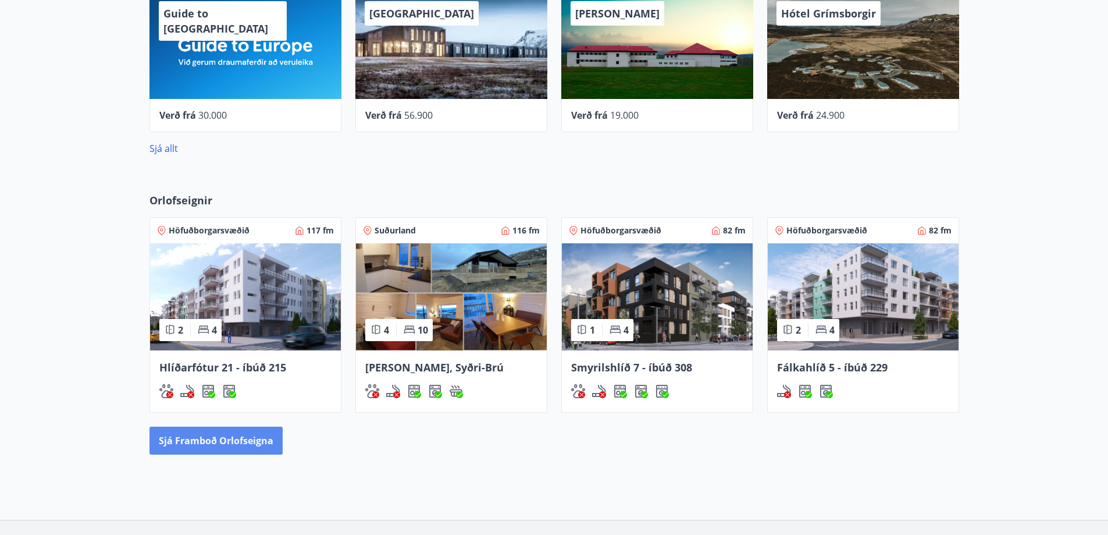
click at [261, 441] on button "Sjá framboð orlofseigna" at bounding box center [216, 440] width 133 height 28
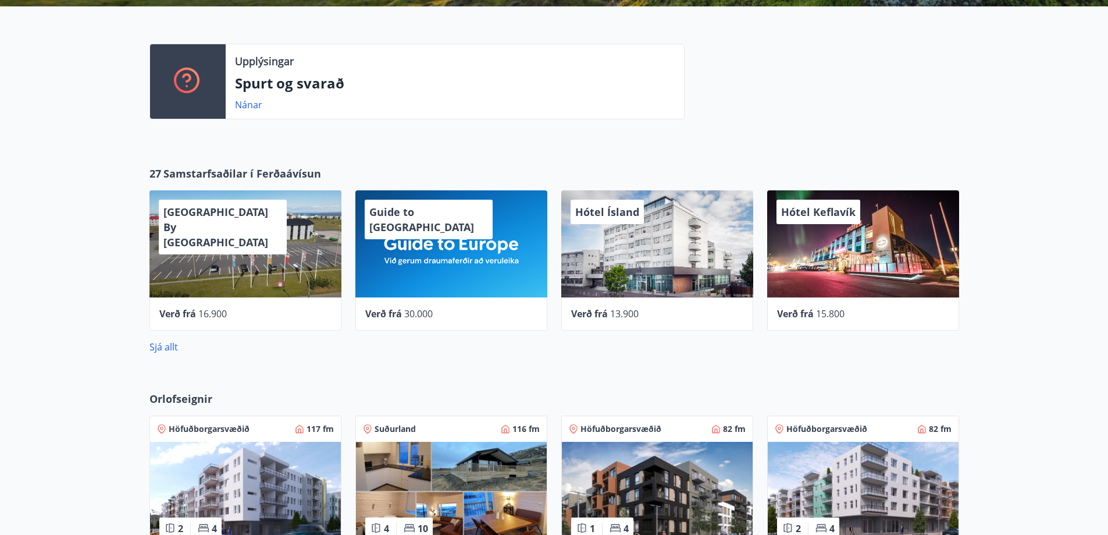
scroll to position [311, 0]
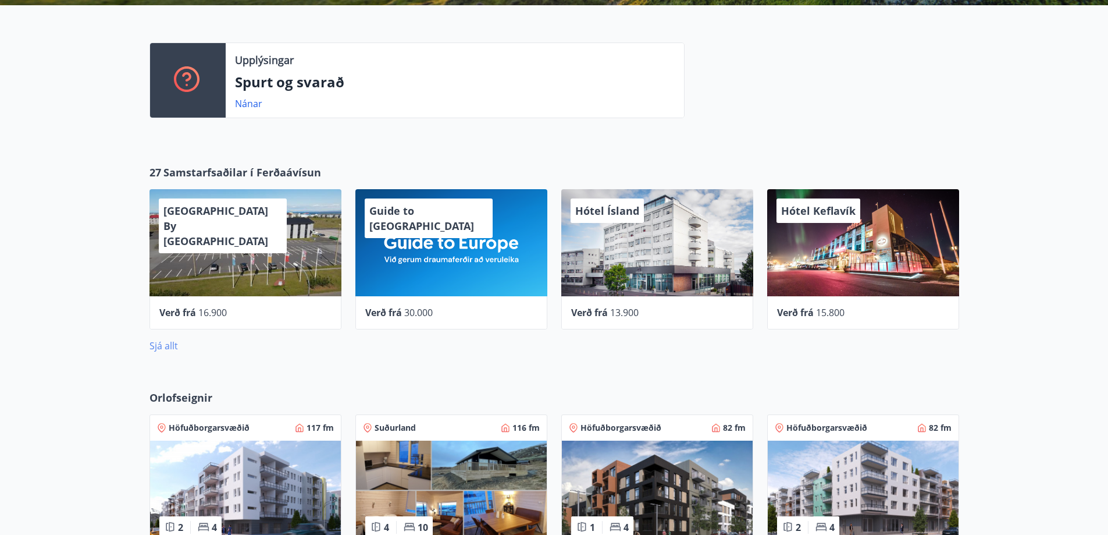
click at [169, 343] on link "Sjá allt" at bounding box center [164, 345] width 29 height 13
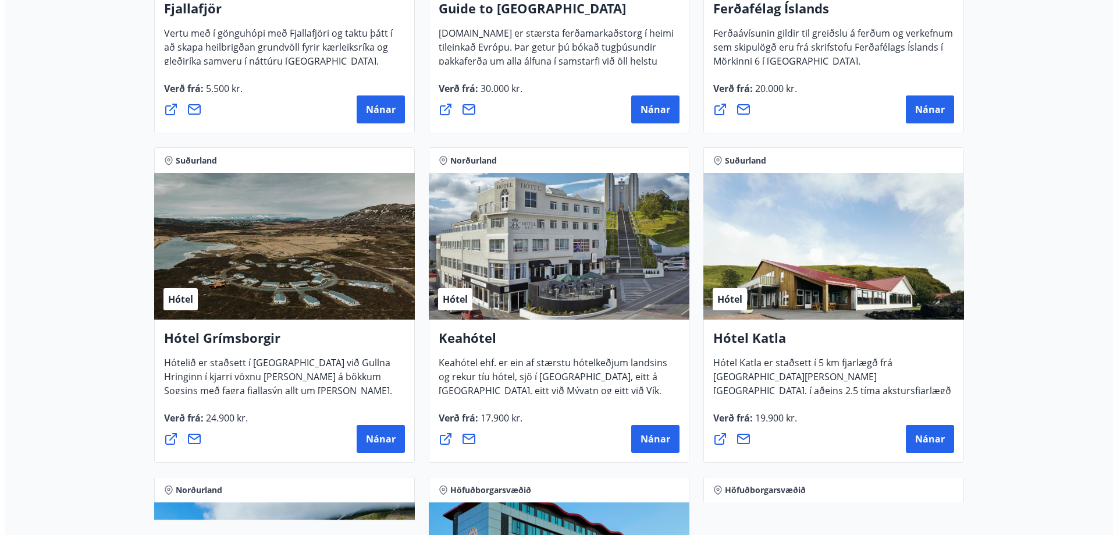
scroll to position [459, 0]
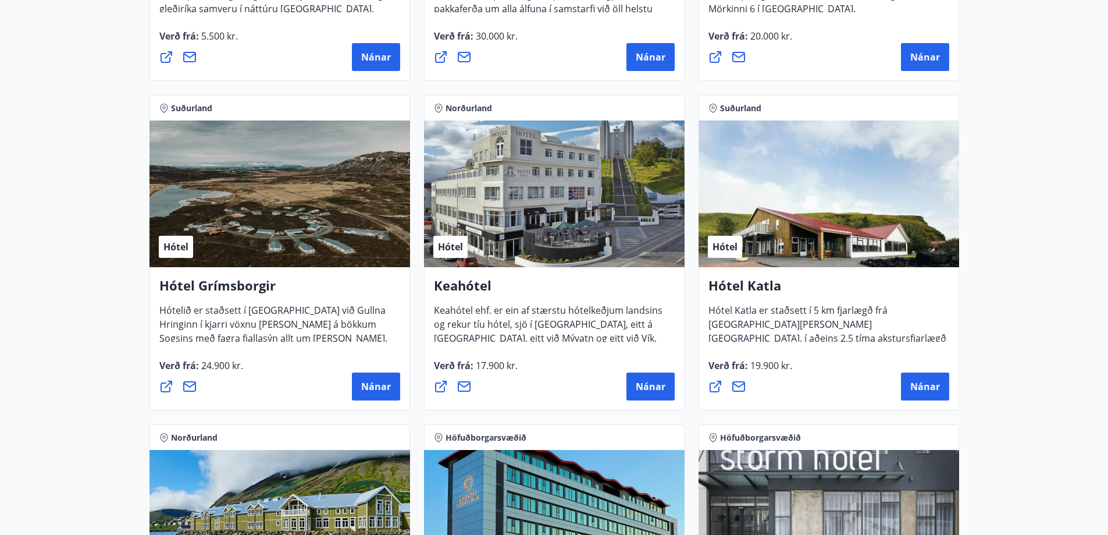
click at [339, 219] on div "Hótel" at bounding box center [280, 193] width 261 height 147
click at [228, 280] on h4 "Hótel Grímsborgir" at bounding box center [279, 289] width 241 height 27
click at [236, 296] on h4 "Hótel Grímsborgir" at bounding box center [279, 289] width 241 height 27
click at [260, 285] on h4 "Hótel Grímsborgir" at bounding box center [279, 289] width 241 height 27
click at [233, 291] on h4 "Hótel Grímsborgir" at bounding box center [279, 289] width 241 height 27
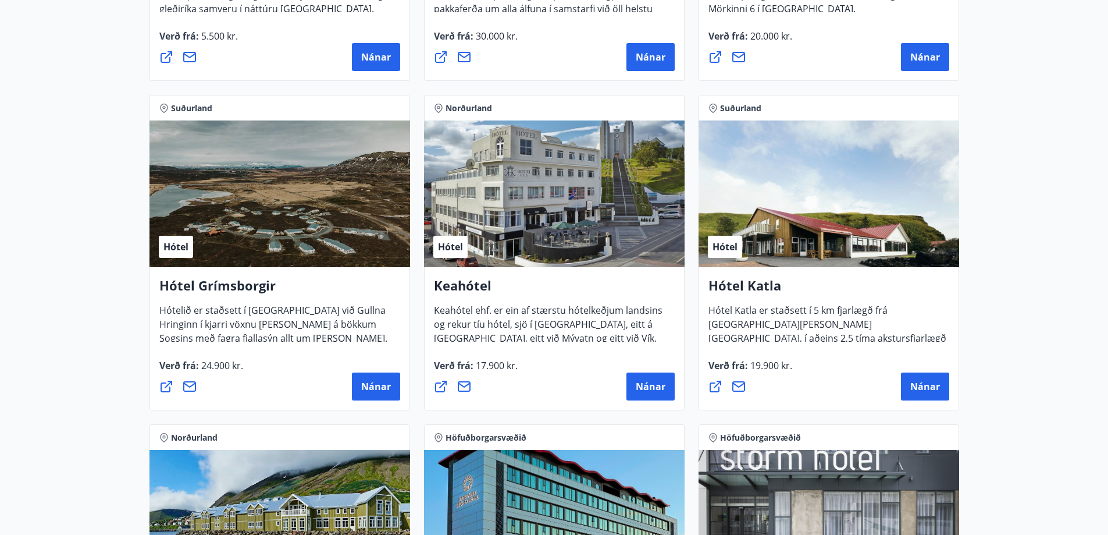
click at [182, 251] on span "Hótel" at bounding box center [176, 246] width 25 height 13
click at [253, 213] on div "Hótel" at bounding box center [280, 193] width 261 height 147
click at [368, 384] on span "Nánar" at bounding box center [376, 386] width 30 height 13
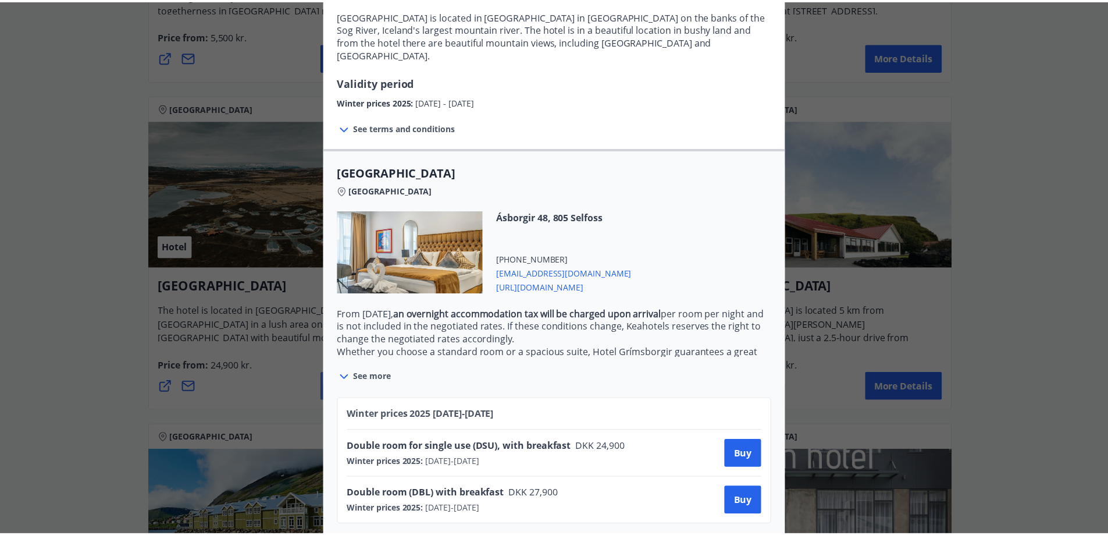
scroll to position [155, 0]
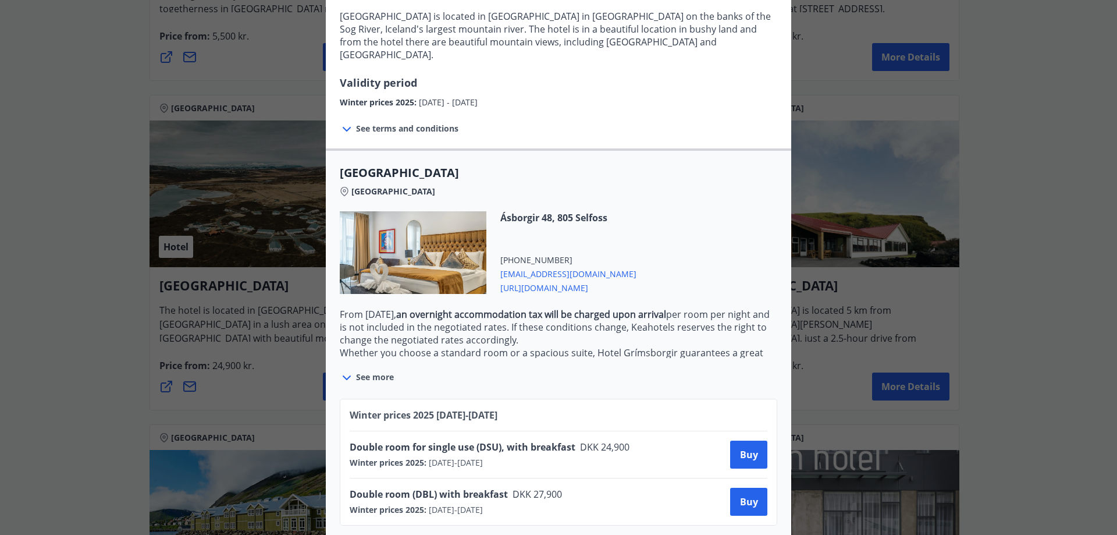
click at [588, 280] on span "[URL][DOMAIN_NAME]" at bounding box center [568, 287] width 136 height 14
click at [1016, 297] on div "Hotel Grimsborgir Union rates can only be booked by contacting us by phone at […" at bounding box center [558, 112] width 1117 height 535
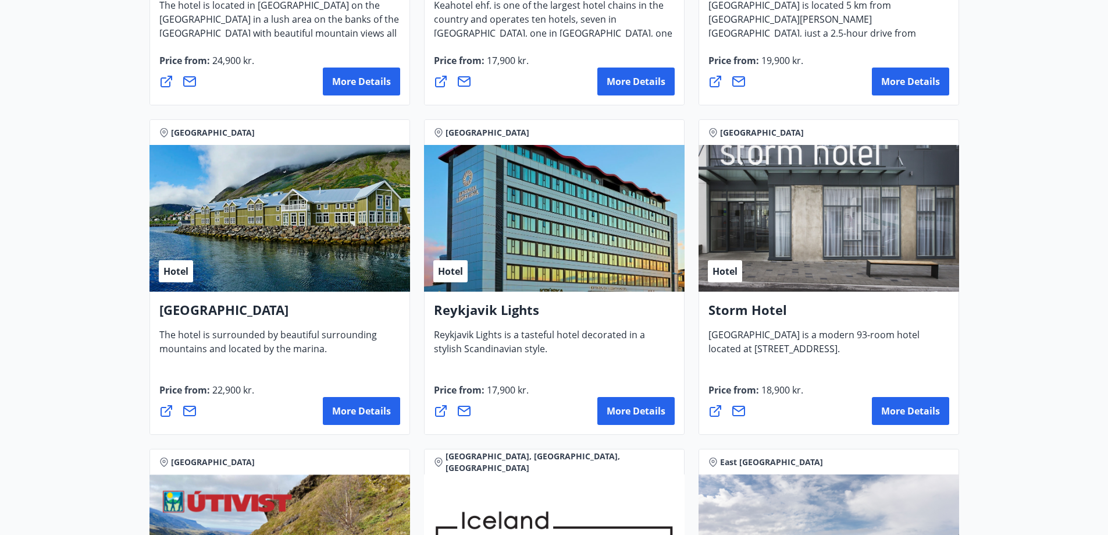
scroll to position [765, 0]
click at [371, 404] on font "More details" at bounding box center [361, 410] width 59 height 13
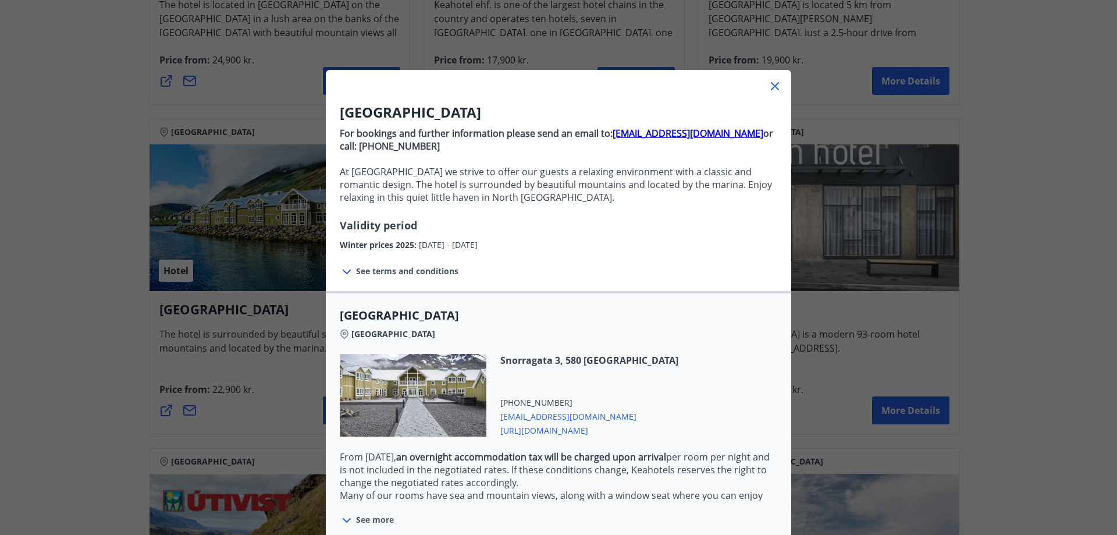
click at [575, 435] on span "[URL][DOMAIN_NAME]" at bounding box center [589, 429] width 178 height 14
click at [971, 265] on div "Sigló Hotel For bookings and further information please send an email to: [EMAI…" at bounding box center [558, 267] width 1117 height 535
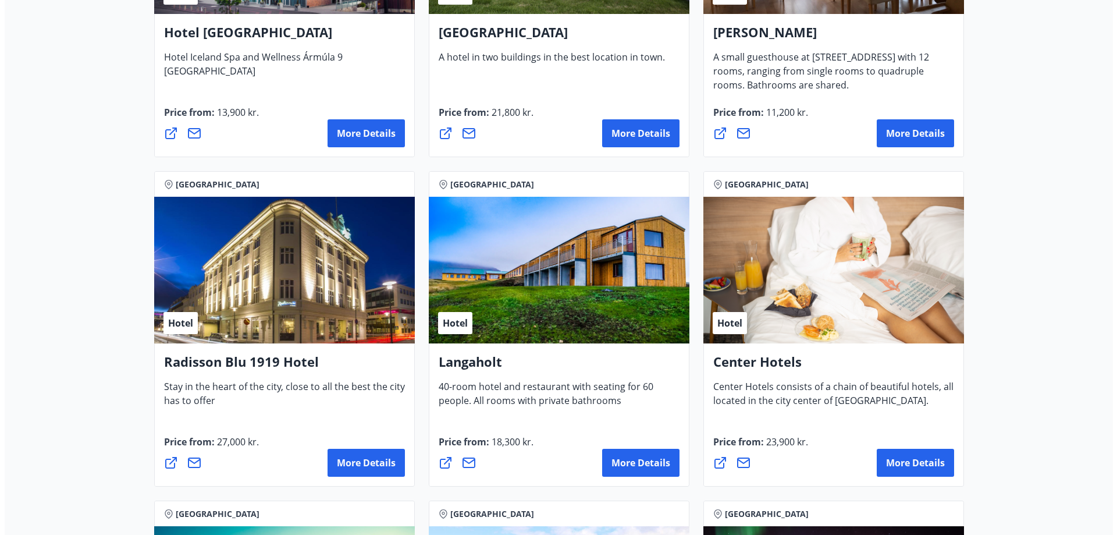
scroll to position [1701, 0]
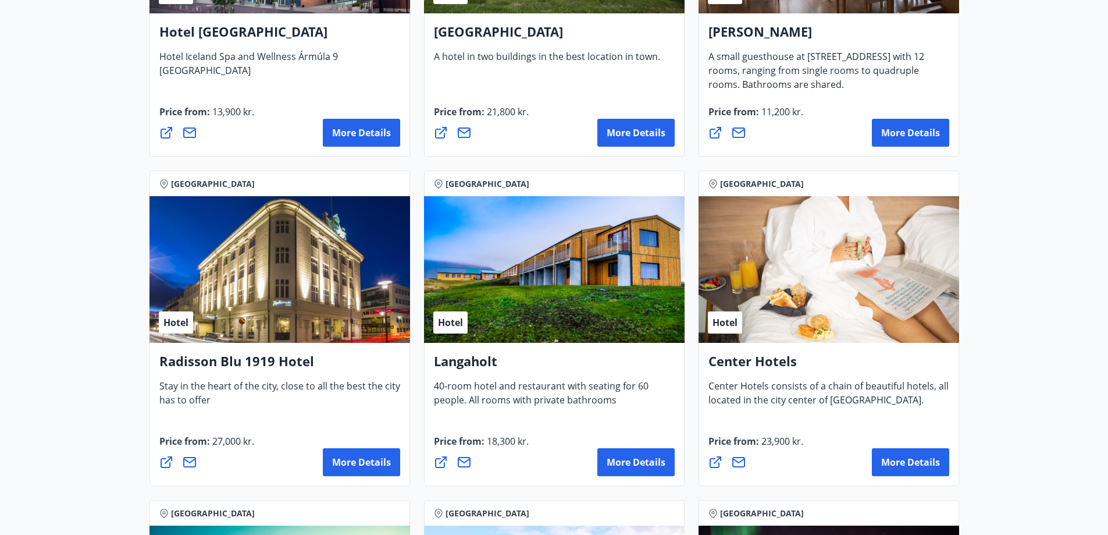
click at [461, 359] on font "Langaholt" at bounding box center [465, 360] width 63 height 17
click at [644, 468] on font "More details" at bounding box center [636, 462] width 59 height 13
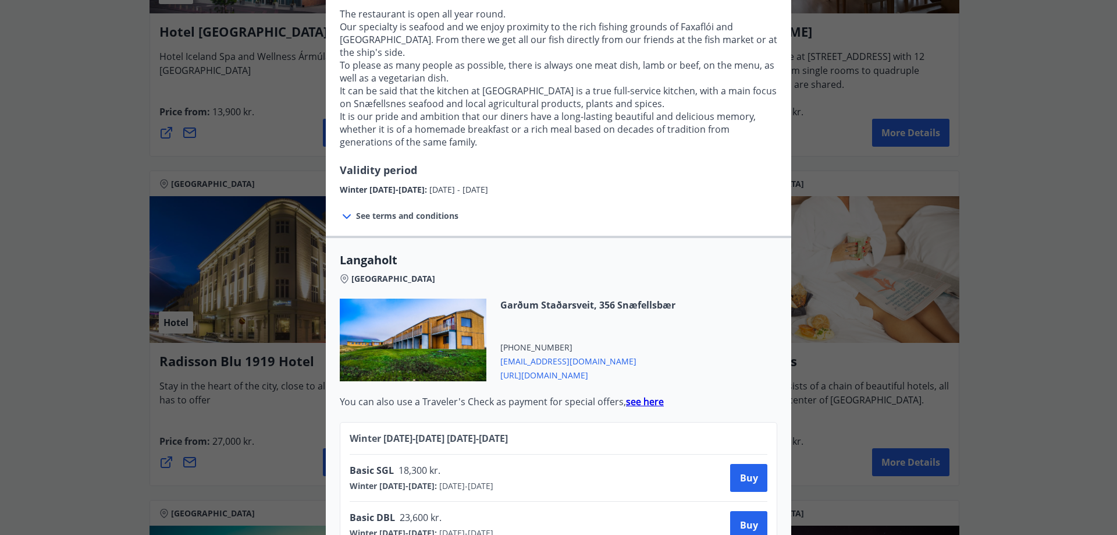
scroll to position [243, 0]
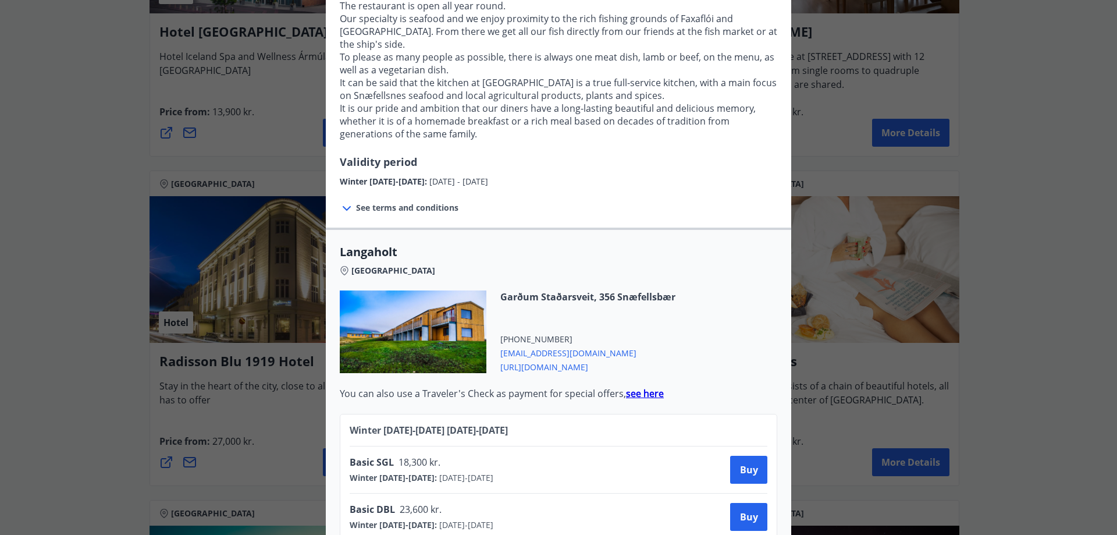
click at [579, 368] on span "[URL][DOMAIN_NAME]" at bounding box center [587, 366] width 175 height 14
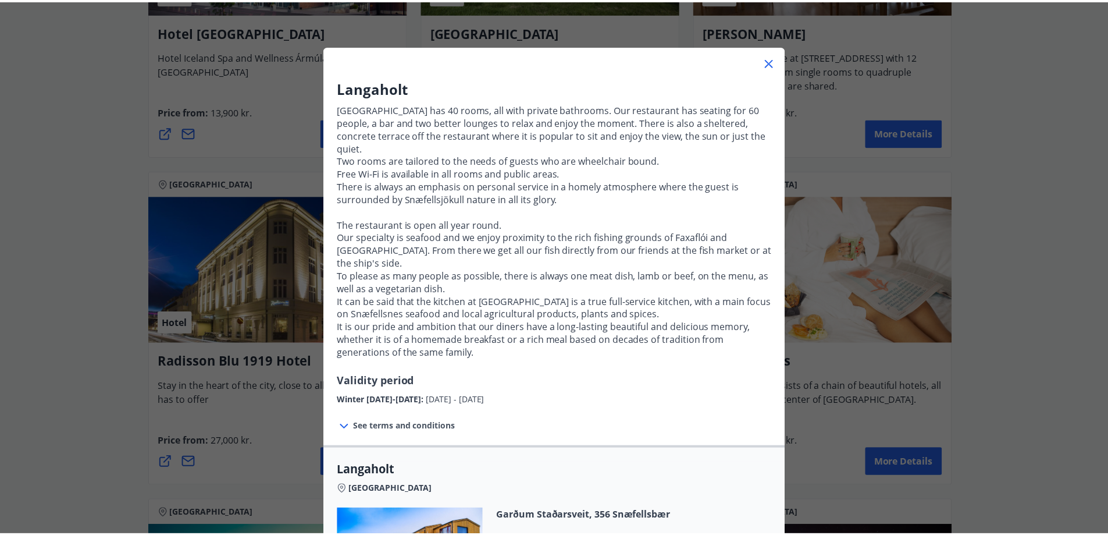
scroll to position [0, 0]
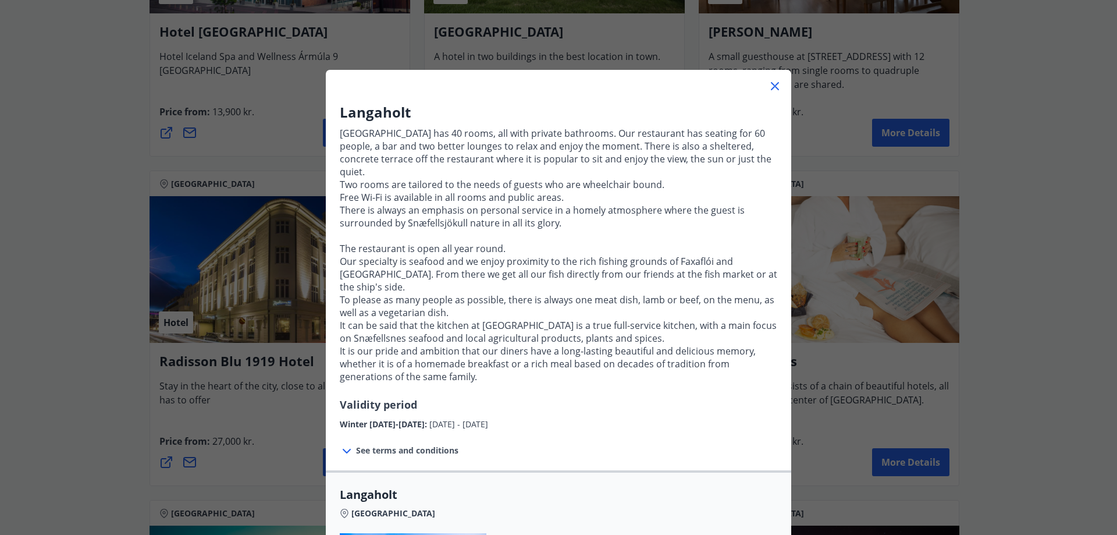
click at [1037, 356] on div "Langaholt [GEOGRAPHIC_DATA] has 40 rooms, all with private bathrooms. Our resta…" at bounding box center [558, 267] width 1117 height 535
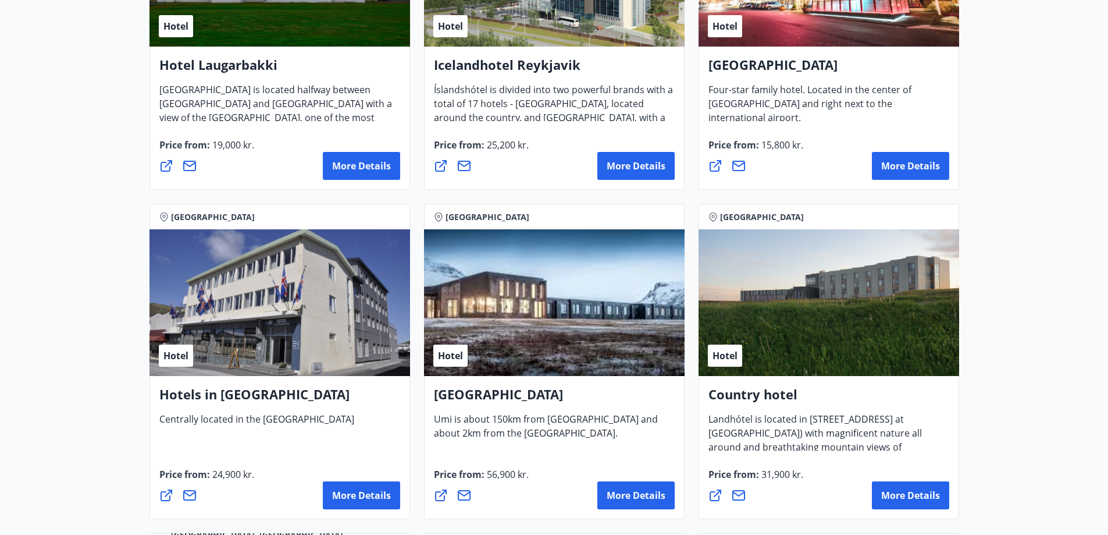
scroll to position [2327, 0]
click at [823, 396] on h4 "Country hotel" at bounding box center [829, 398] width 241 height 27
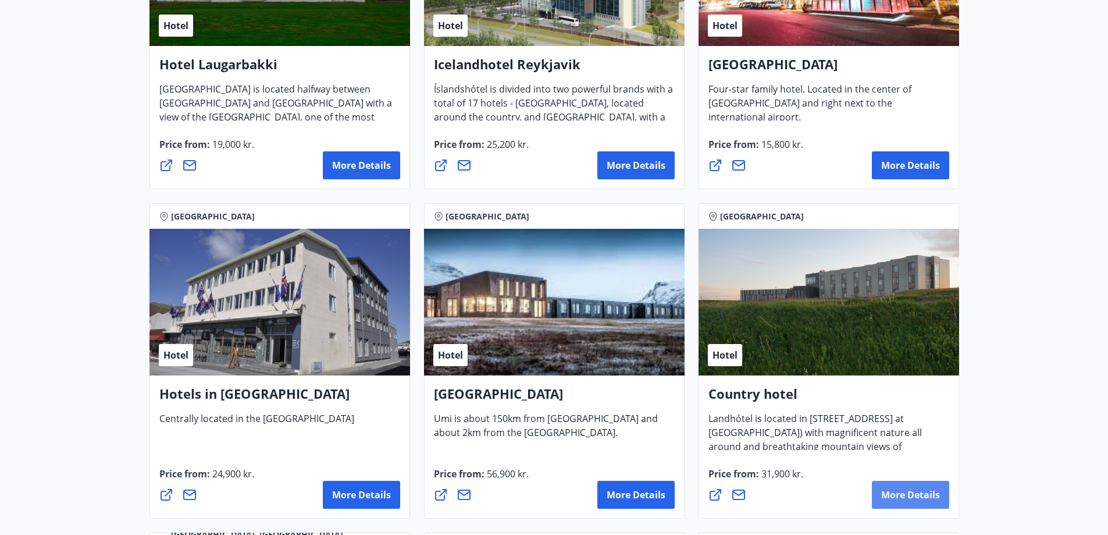
click at [902, 492] on font "More details" at bounding box center [911, 494] width 59 height 13
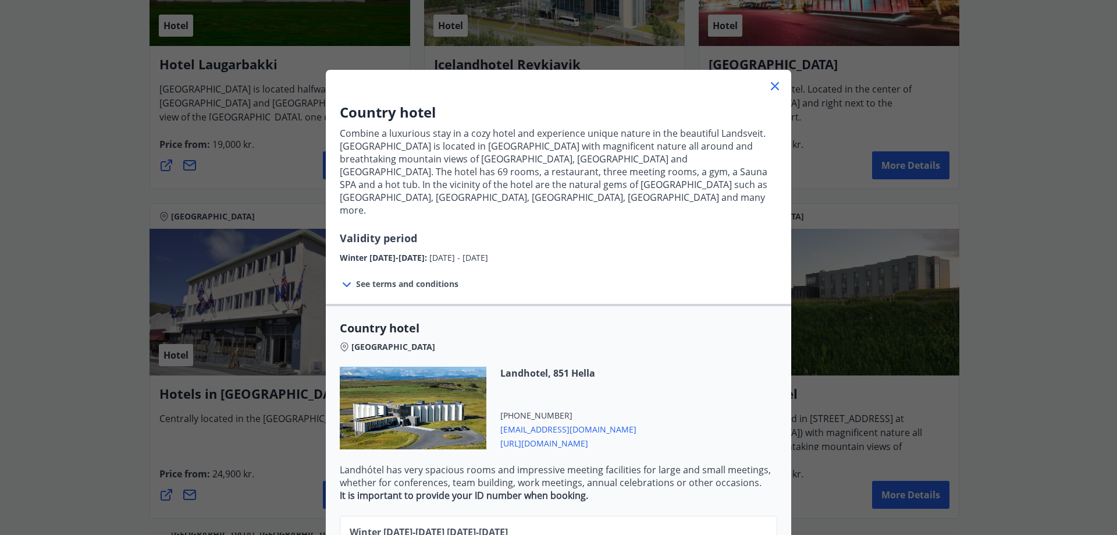
click at [564, 435] on span "[URL][DOMAIN_NAME]" at bounding box center [568, 442] width 136 height 14
click at [1062, 296] on div "Country hotel Combine a luxurious stay in a cozy hotel and experience unique na…" at bounding box center [558, 267] width 1117 height 535
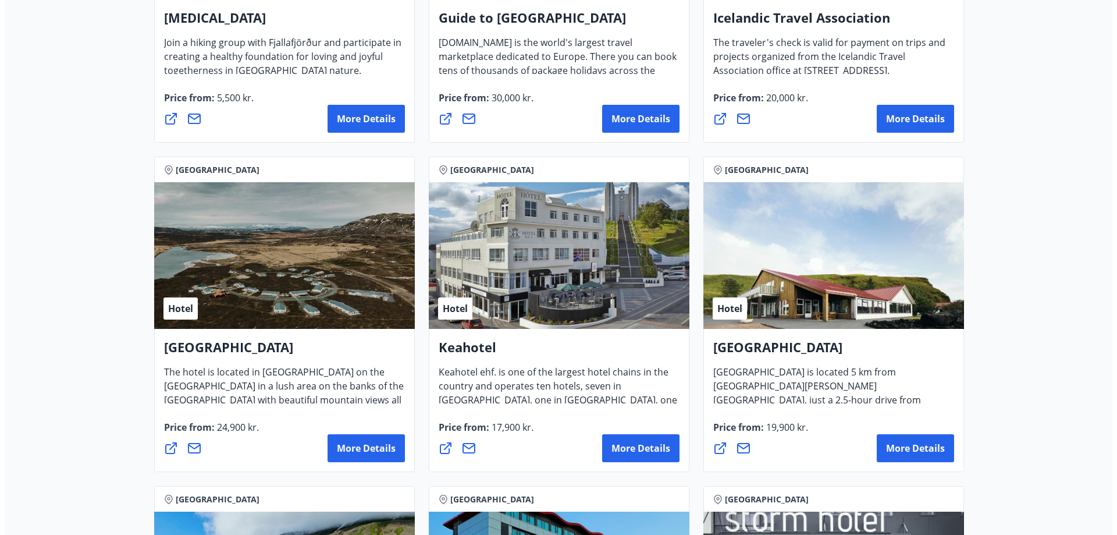
scroll to position [398, 0]
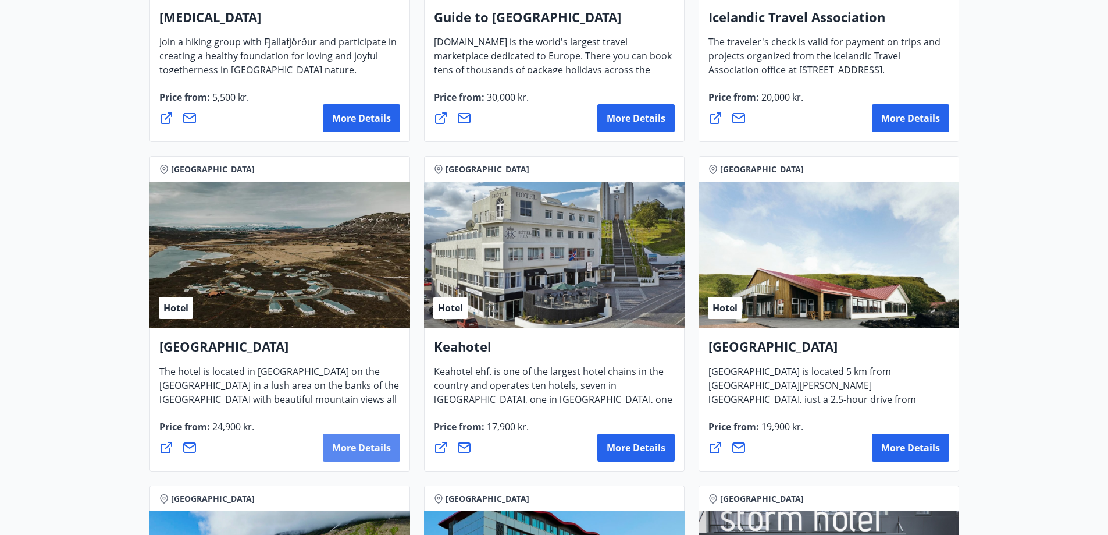
click at [364, 448] on font "More details" at bounding box center [361, 447] width 59 height 13
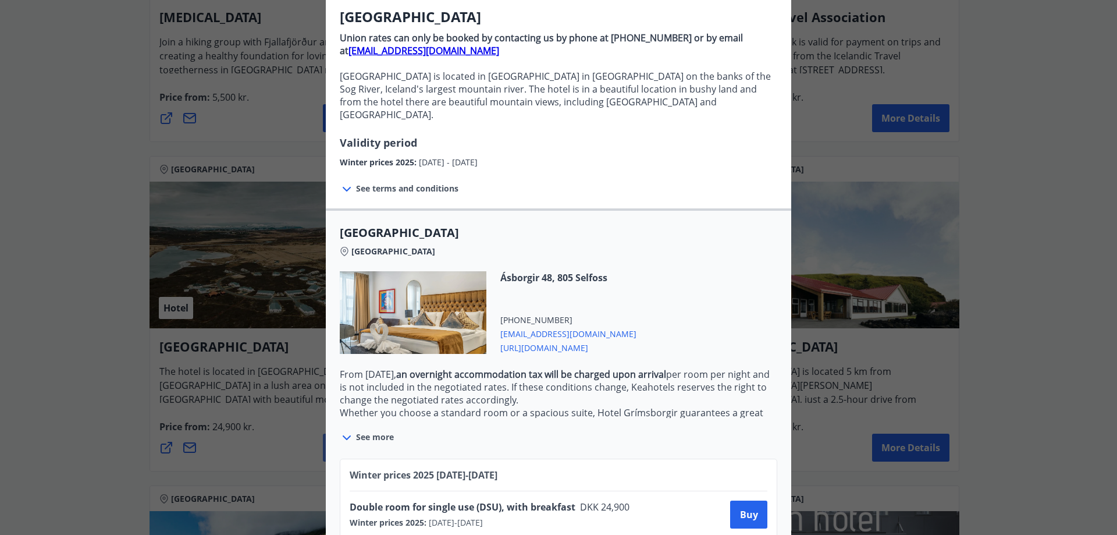
scroll to position [156, 0]
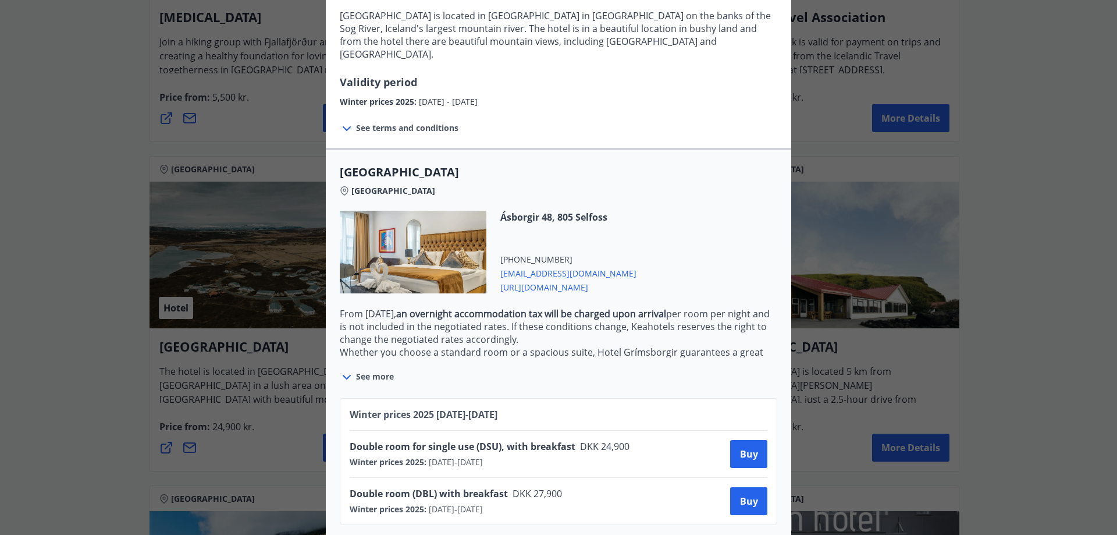
click at [436, 456] on font "[DATE]" at bounding box center [442, 461] width 26 height 11
click at [740, 447] on font "Buy" at bounding box center [749, 453] width 18 height 13
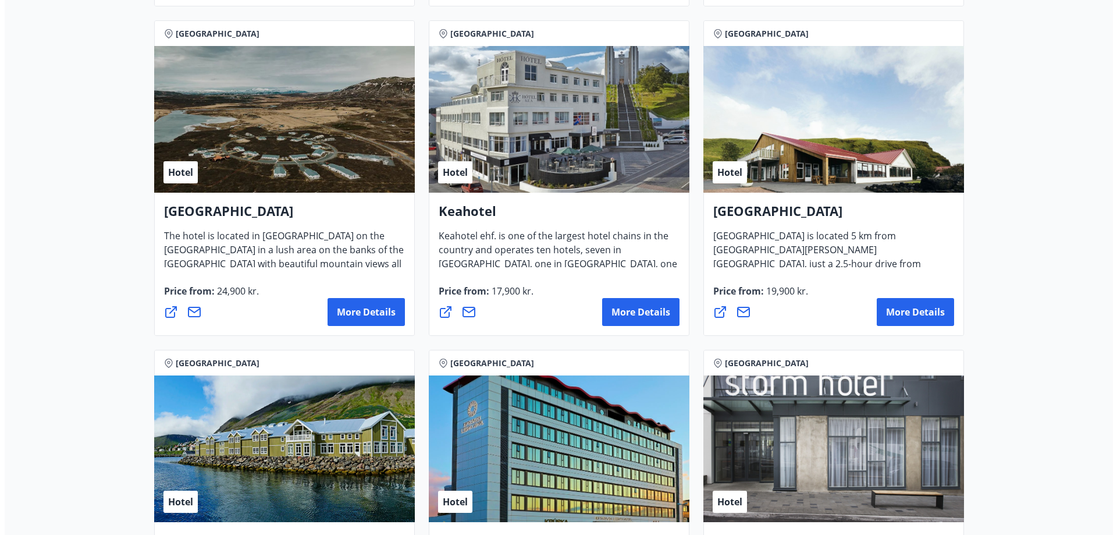
scroll to position [533, 0]
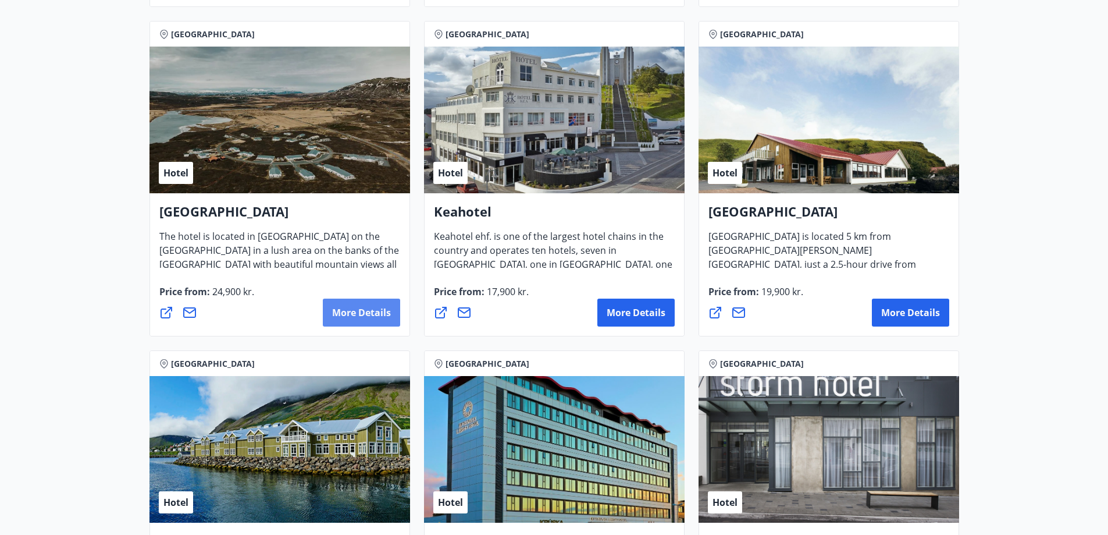
click at [364, 301] on button "More details" at bounding box center [361, 312] width 77 height 28
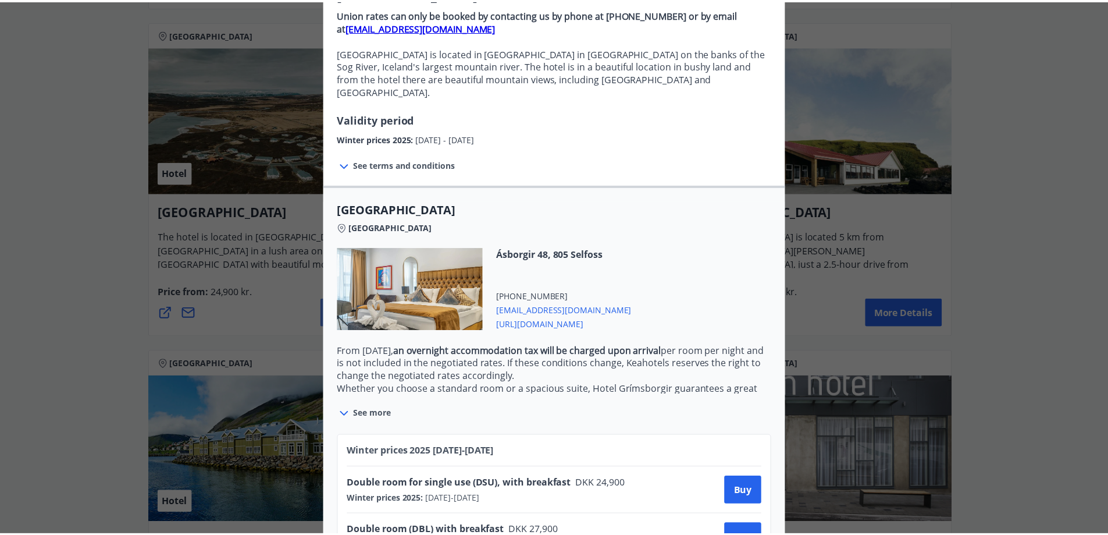
scroll to position [156, 0]
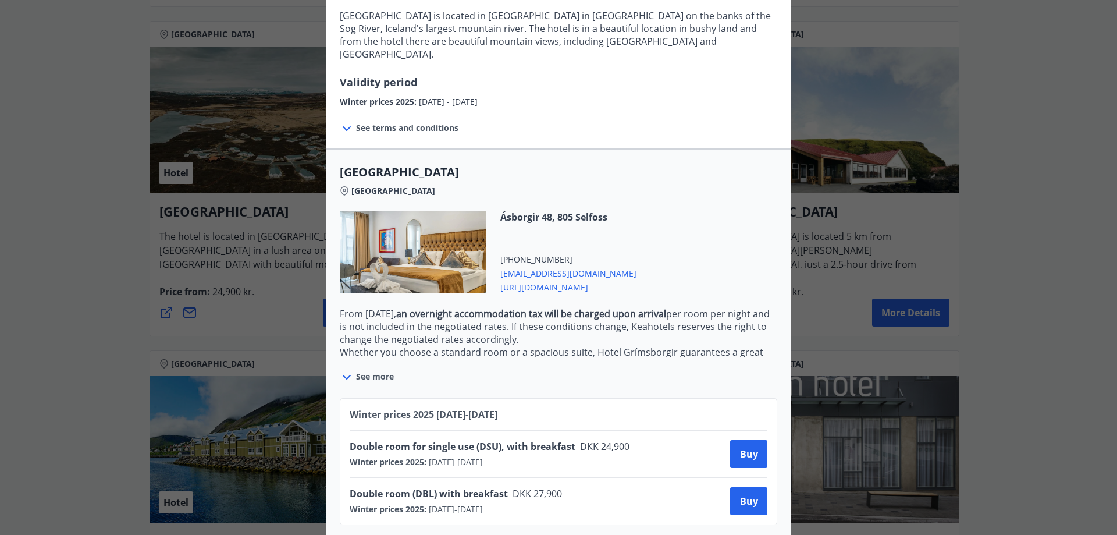
click at [1042, 410] on div at bounding box center [558, 267] width 1117 height 535
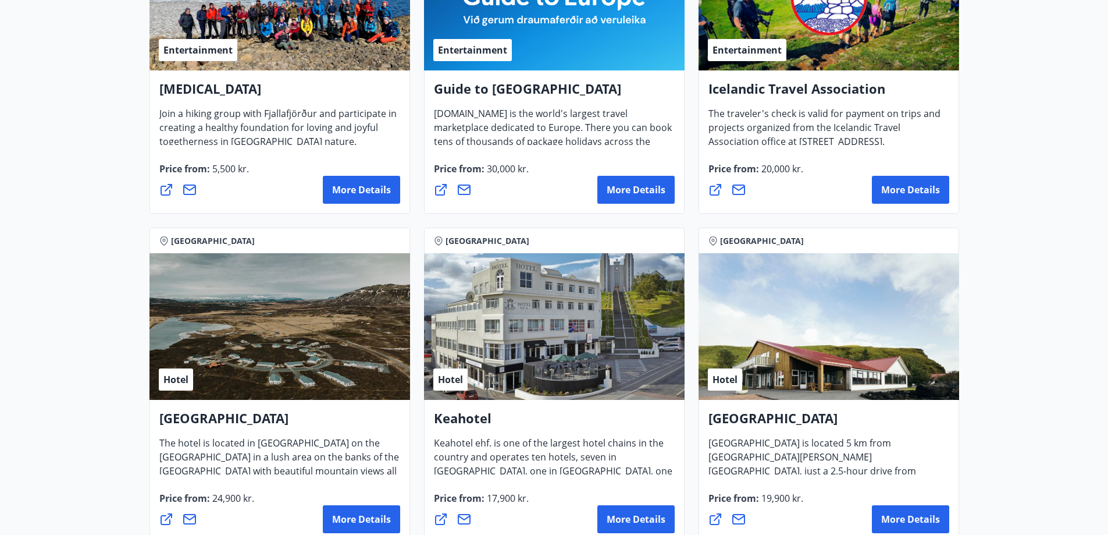
scroll to position [339, 0]
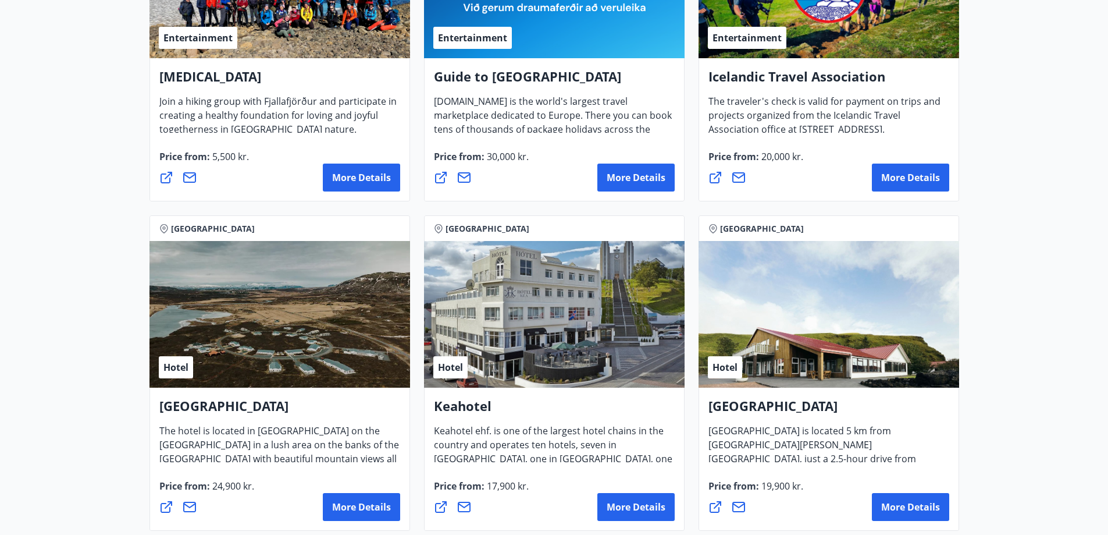
click at [365, 420] on h4 "[GEOGRAPHIC_DATA]" at bounding box center [279, 410] width 241 height 27
click at [353, 476] on div "[GEOGRAPHIC_DATA] is located in [GEOGRAPHIC_DATA] on the [GEOGRAPHIC_DATA] in a…" at bounding box center [280, 459] width 261 height 143
click at [310, 368] on div "Hotel" at bounding box center [280, 314] width 261 height 147
